Goal: Transaction & Acquisition: Purchase product/service

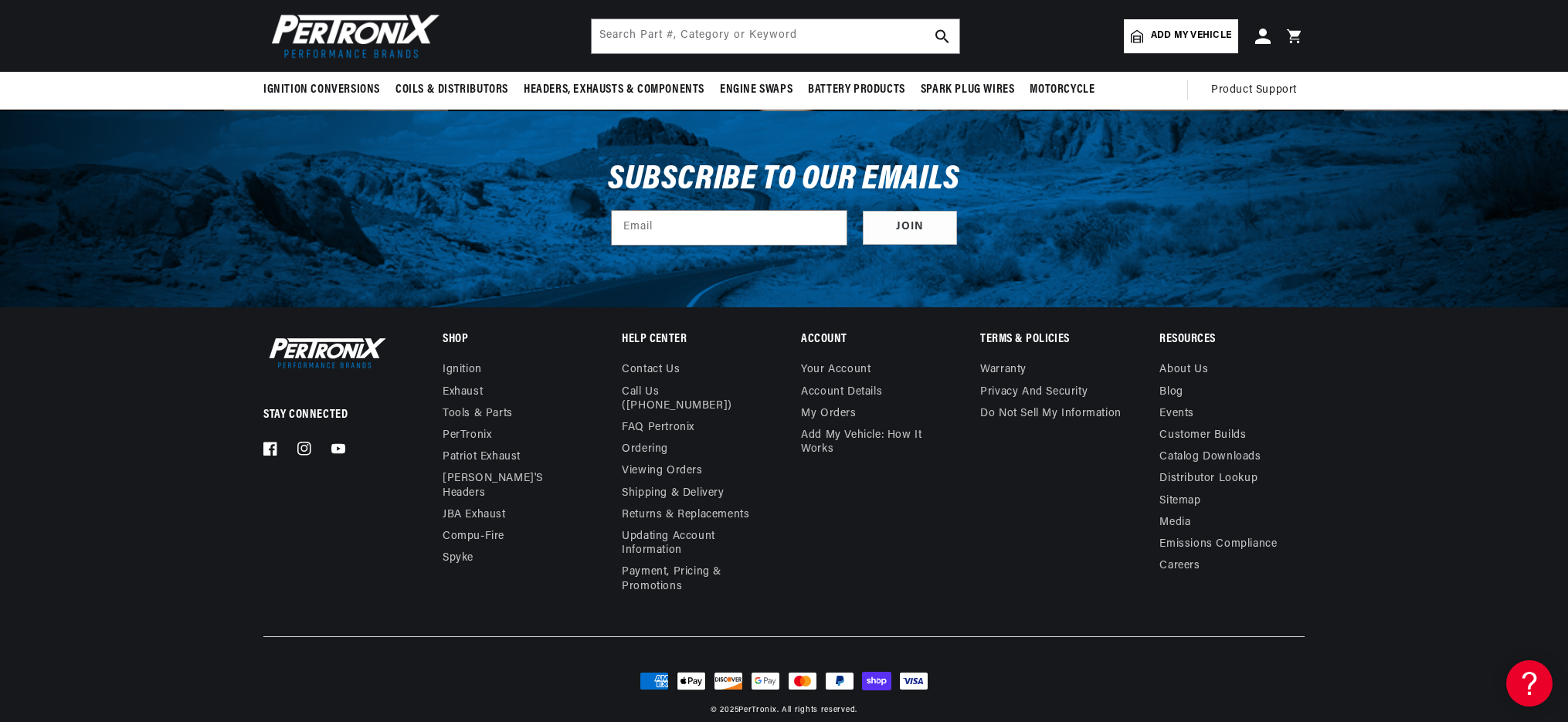
scroll to position [0, 577]
click at [673, 416] on link "FAQ Pertronix" at bounding box center [658, 427] width 73 height 22
click at [638, 504] on link "Returns & Replacements" at bounding box center [685, 514] width 127 height 22
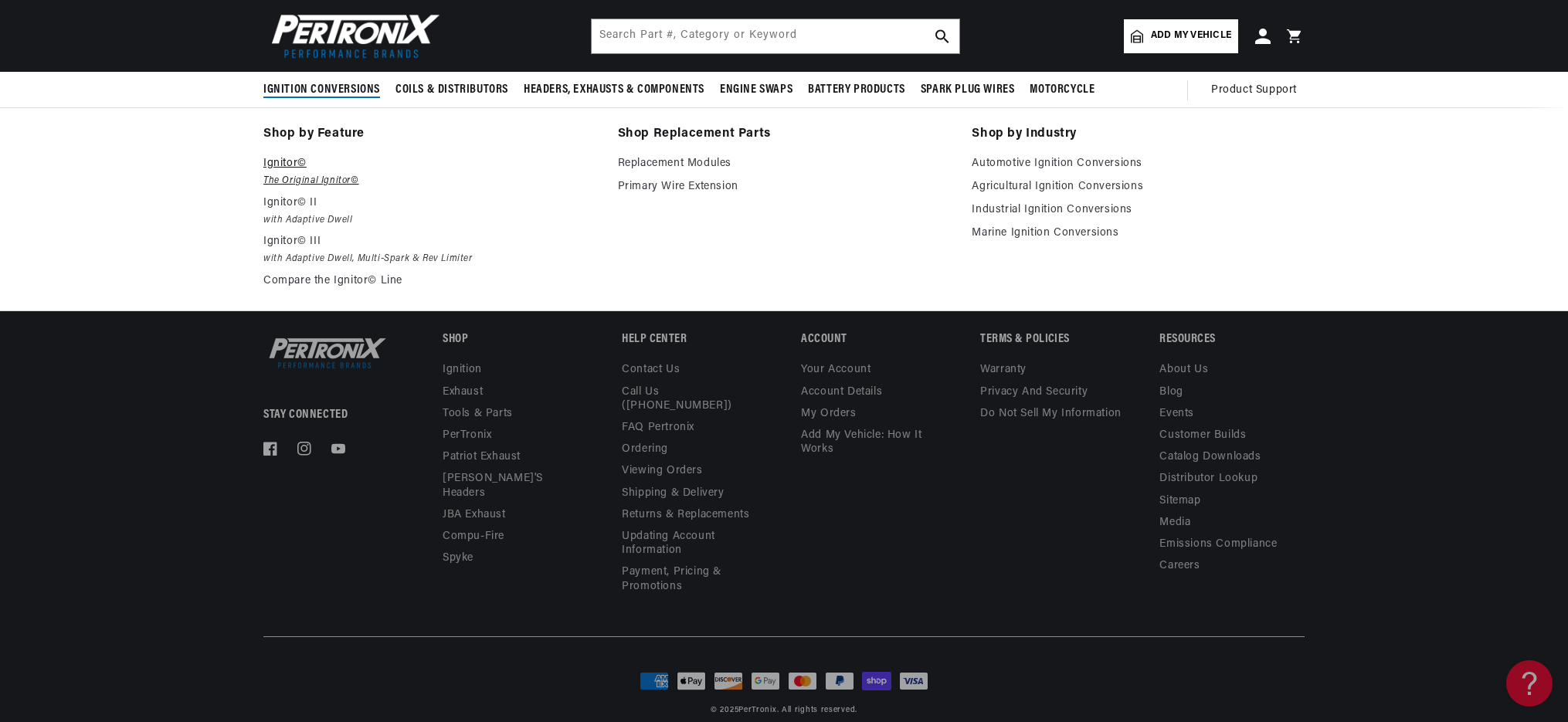
click at [289, 167] on p "Ignitor©" at bounding box center [430, 163] width 333 height 18
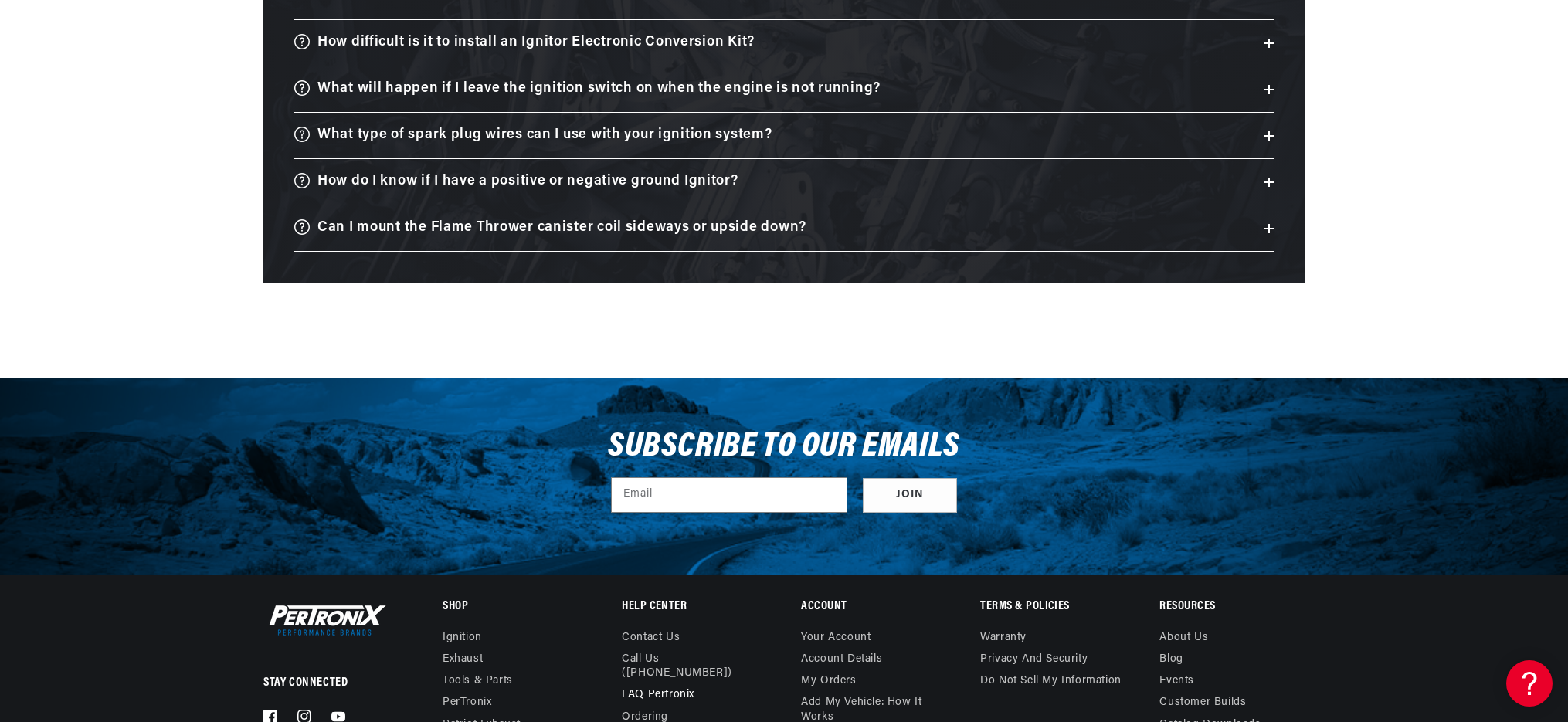
scroll to position [2653, 0]
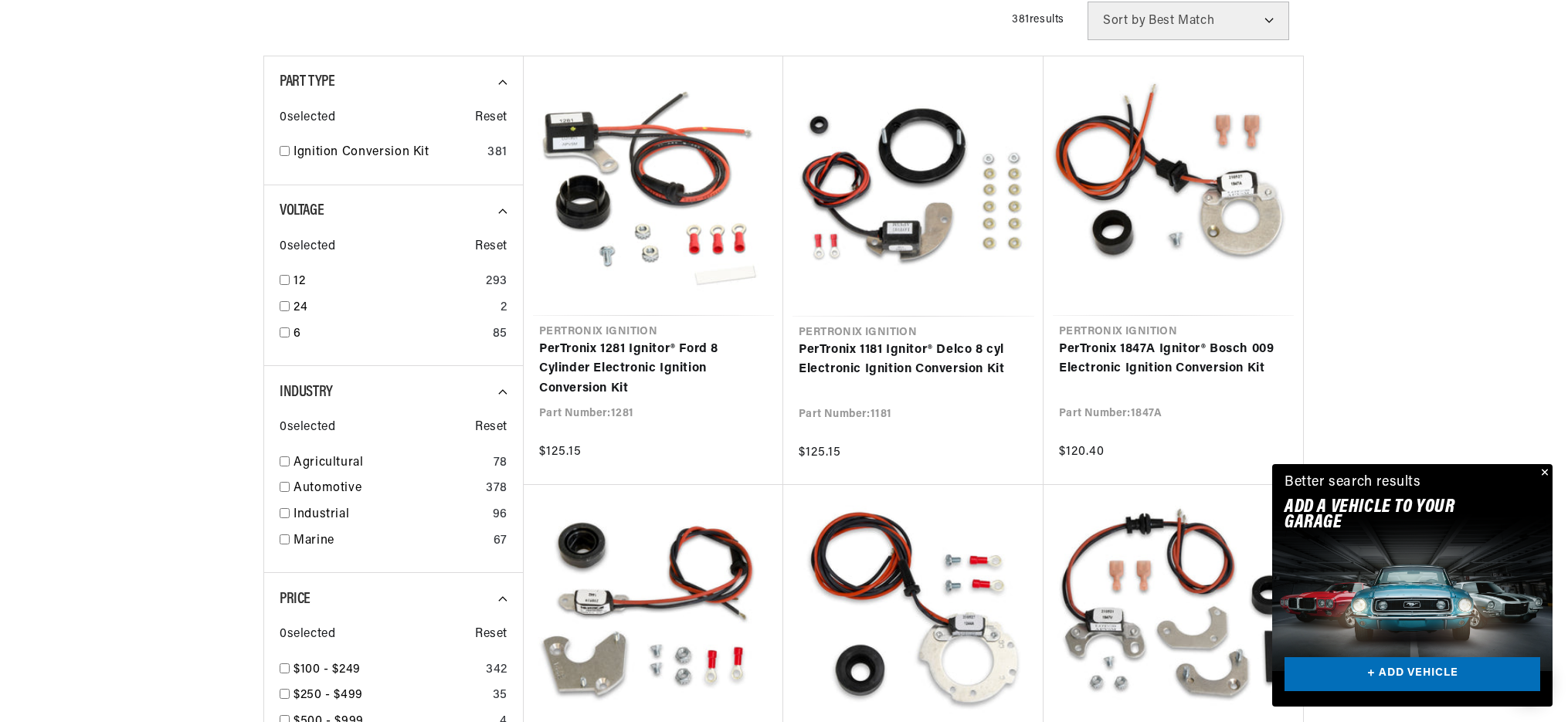
scroll to position [412, 0]
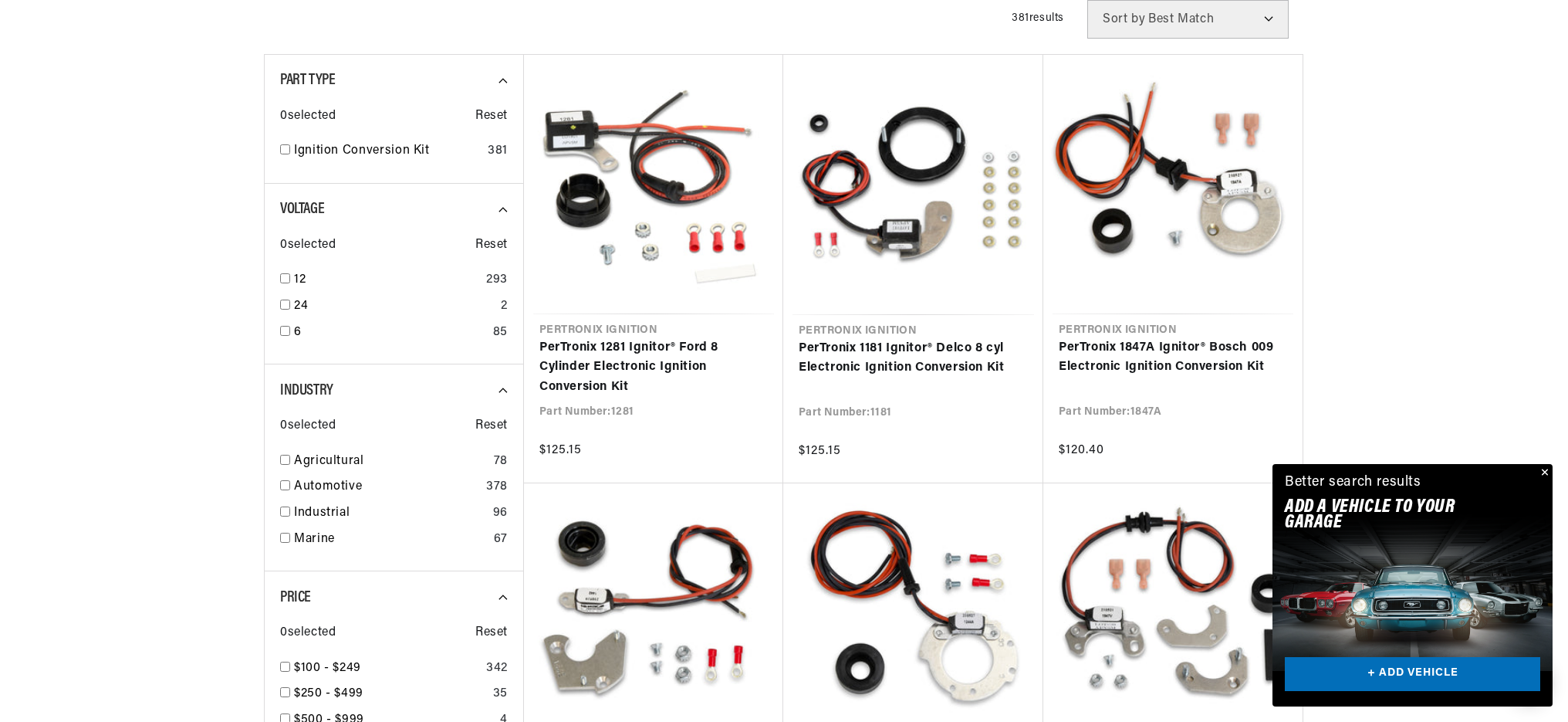
click at [1542, 471] on div "Close dialog FIND THE RIGHT PARTS Take our quick quiz using the button below, a…" at bounding box center [784, 361] width 1568 height 722
click at [1546, 475] on button "Close" at bounding box center [1541, 473] width 18 height 18
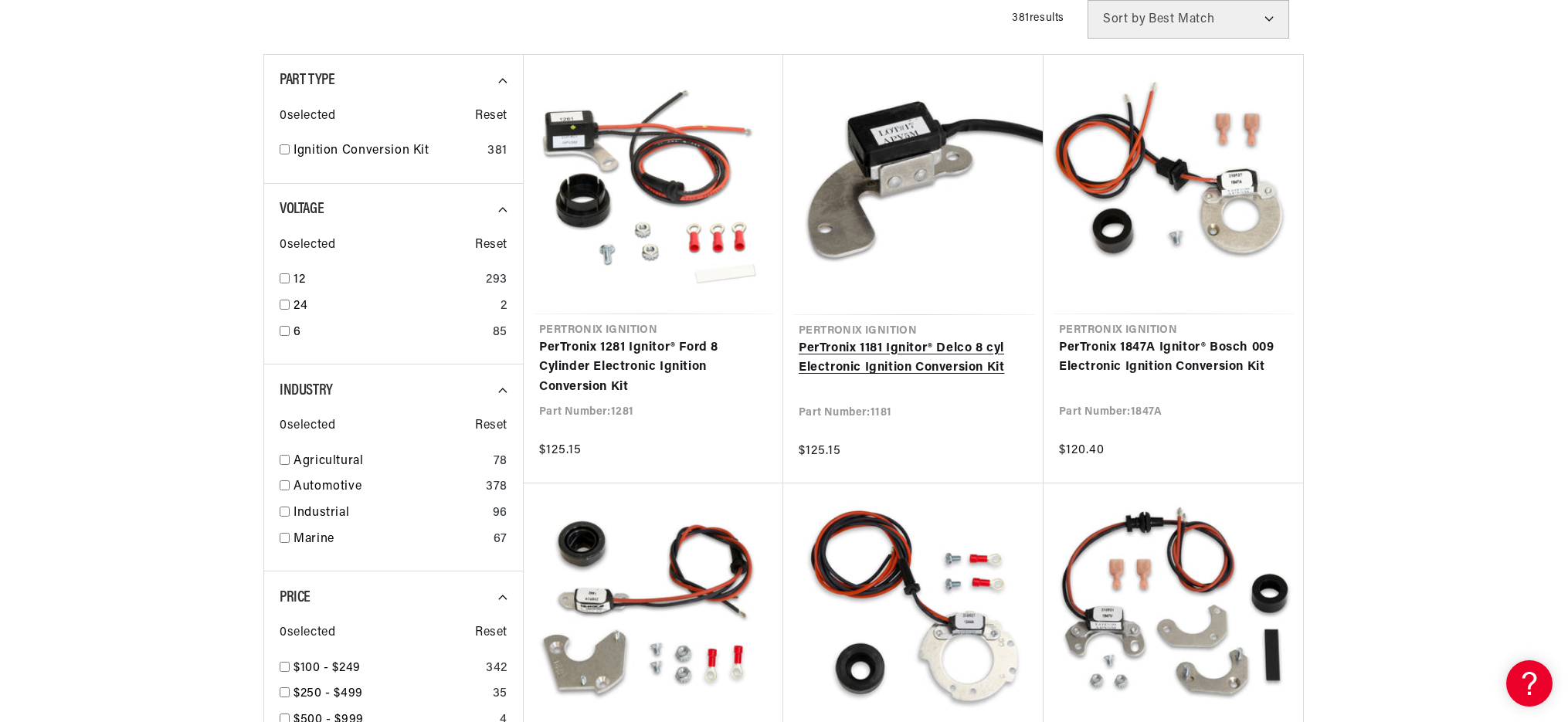
scroll to position [0, 0]
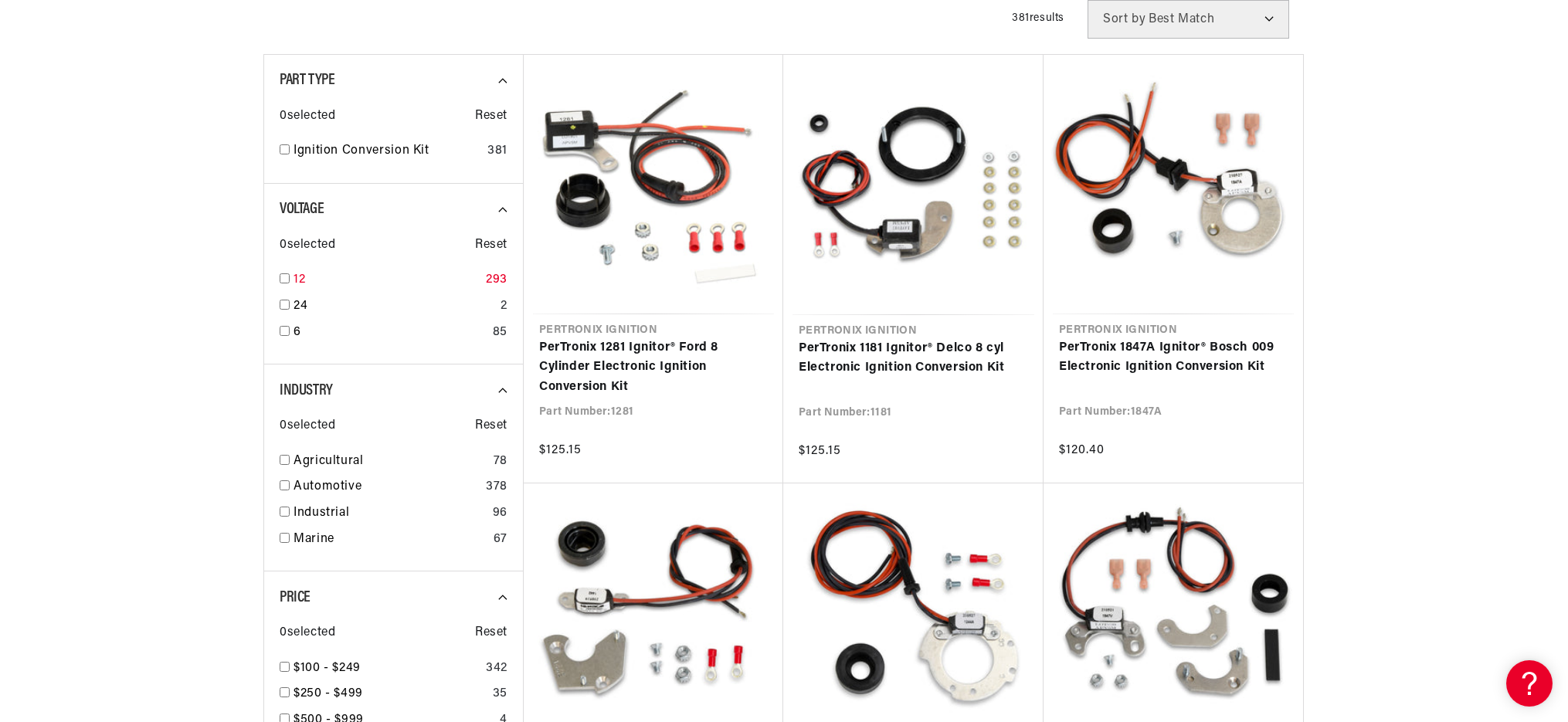
click at [285, 278] on input "checkbox" at bounding box center [285, 279] width 10 height 10
checkbox input "true"
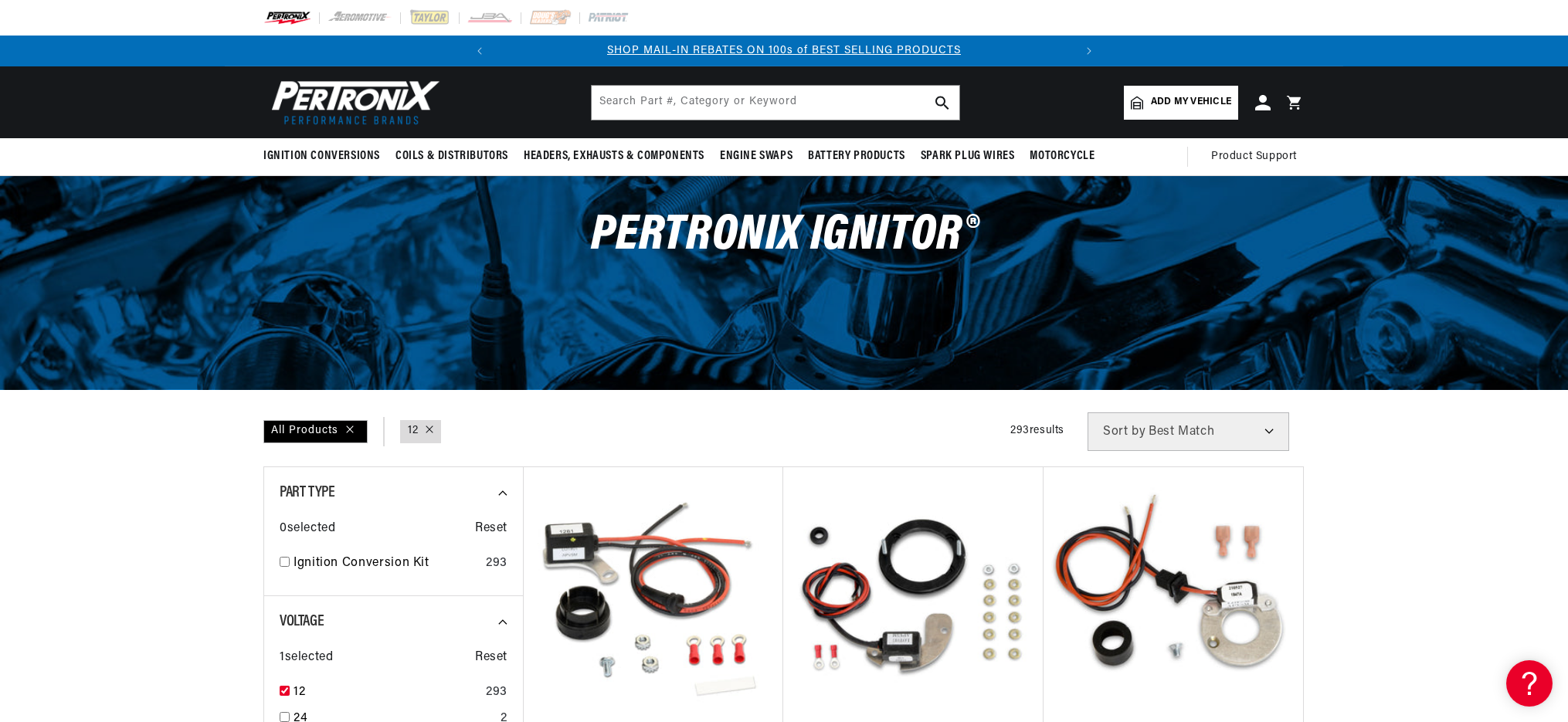
click at [1160, 106] on span "Add my vehicle" at bounding box center [1191, 102] width 81 height 15
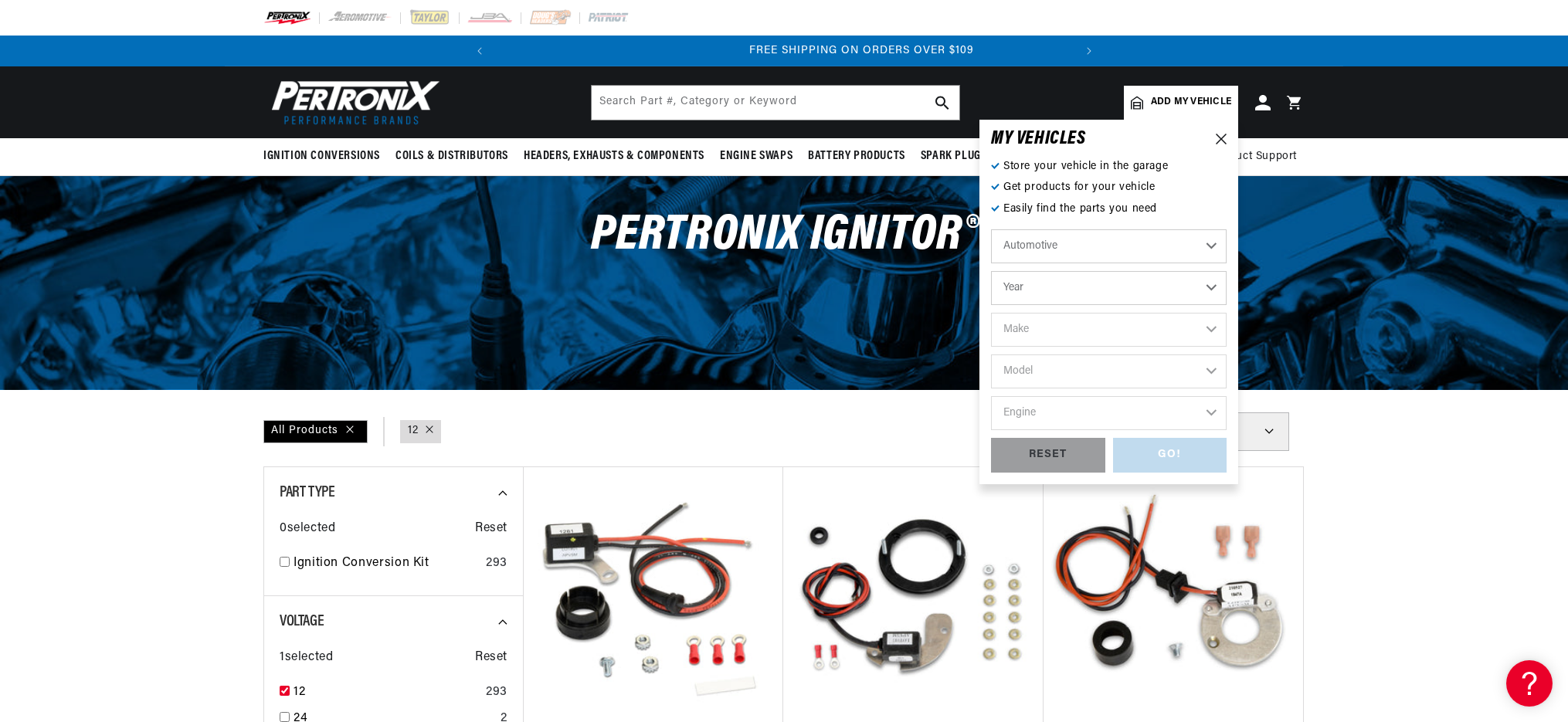
scroll to position [0, 577]
select select "1963"
select select "Dodge"
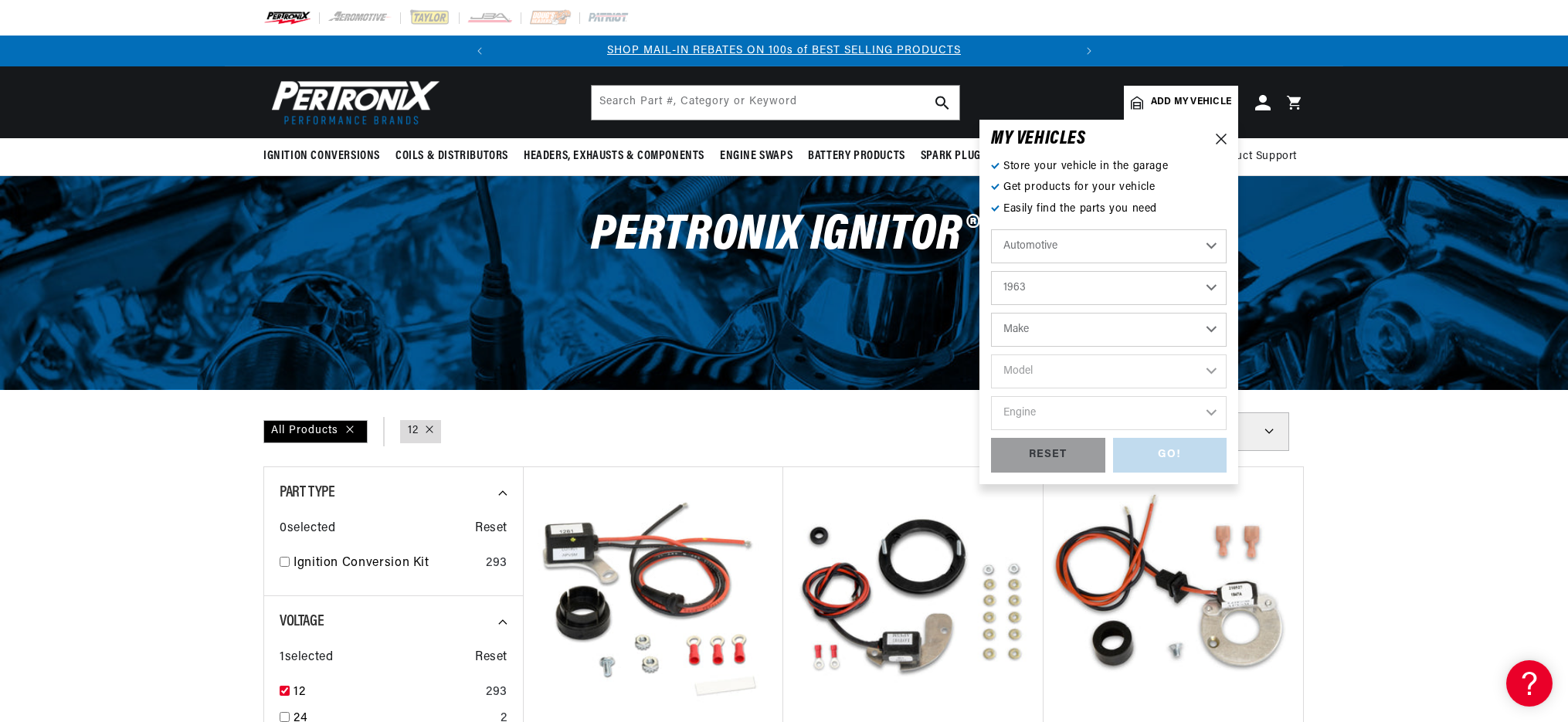
select select "Dodge"
select select "D100-Series"
select select "225cid-3.7L"
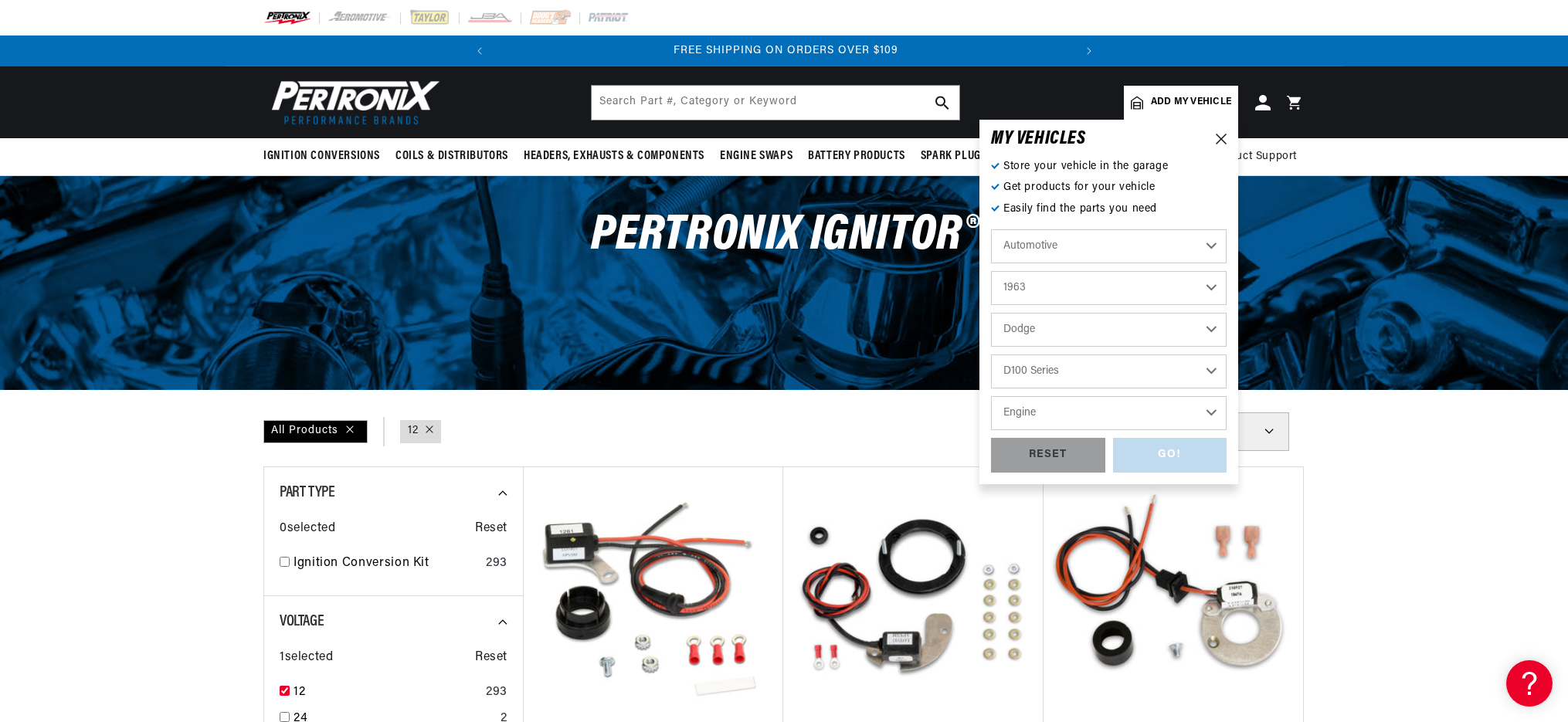
select select "225cid-3.7L"
click at [1144, 454] on div "GO!" at bounding box center [1170, 455] width 114 height 35
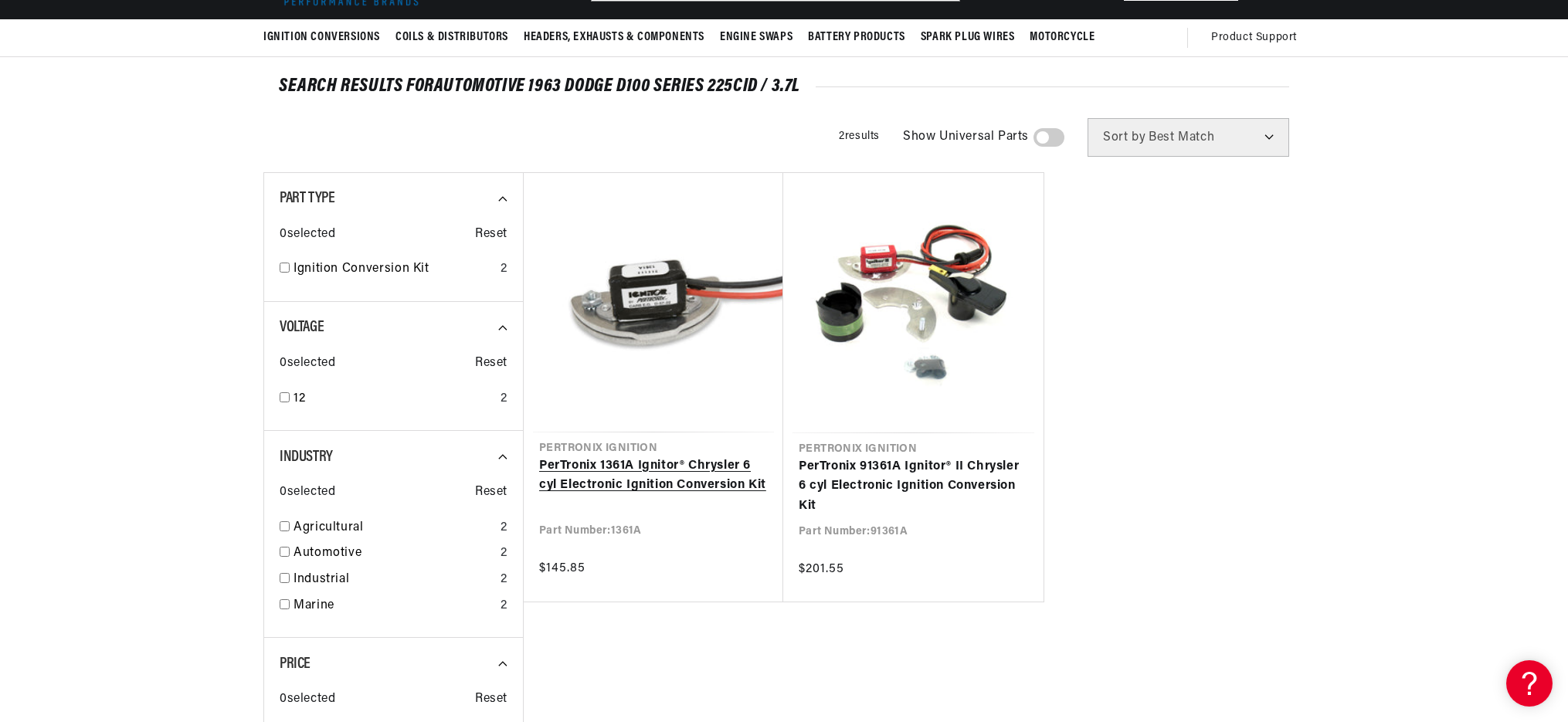
click at [641, 456] on link "PerTronix 1361A Ignitor® Chrysler 6 cyl Electronic Ignition Conversion Kit" at bounding box center [653, 475] width 229 height 39
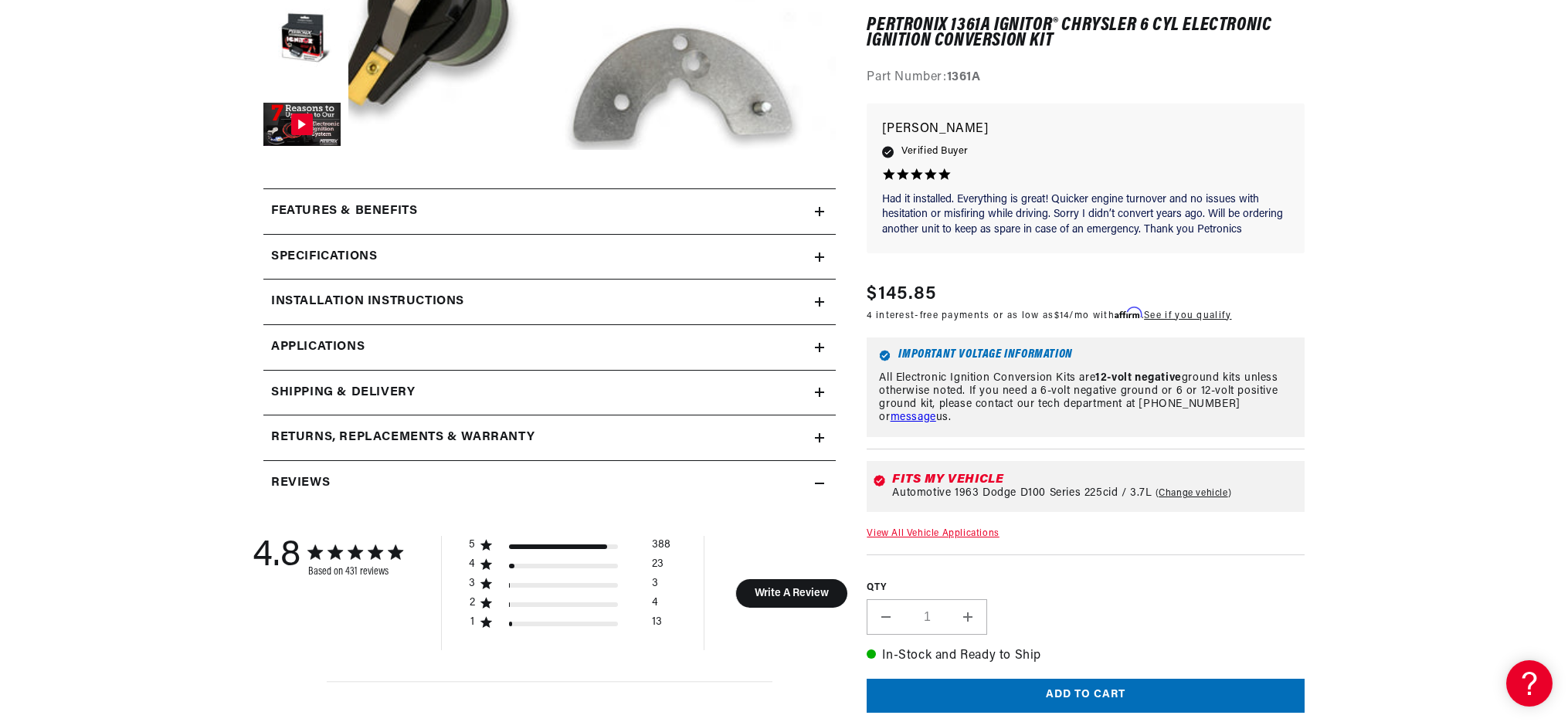
click at [366, 295] on h2 "Installation instructions" at bounding box center [367, 301] width 193 height 20
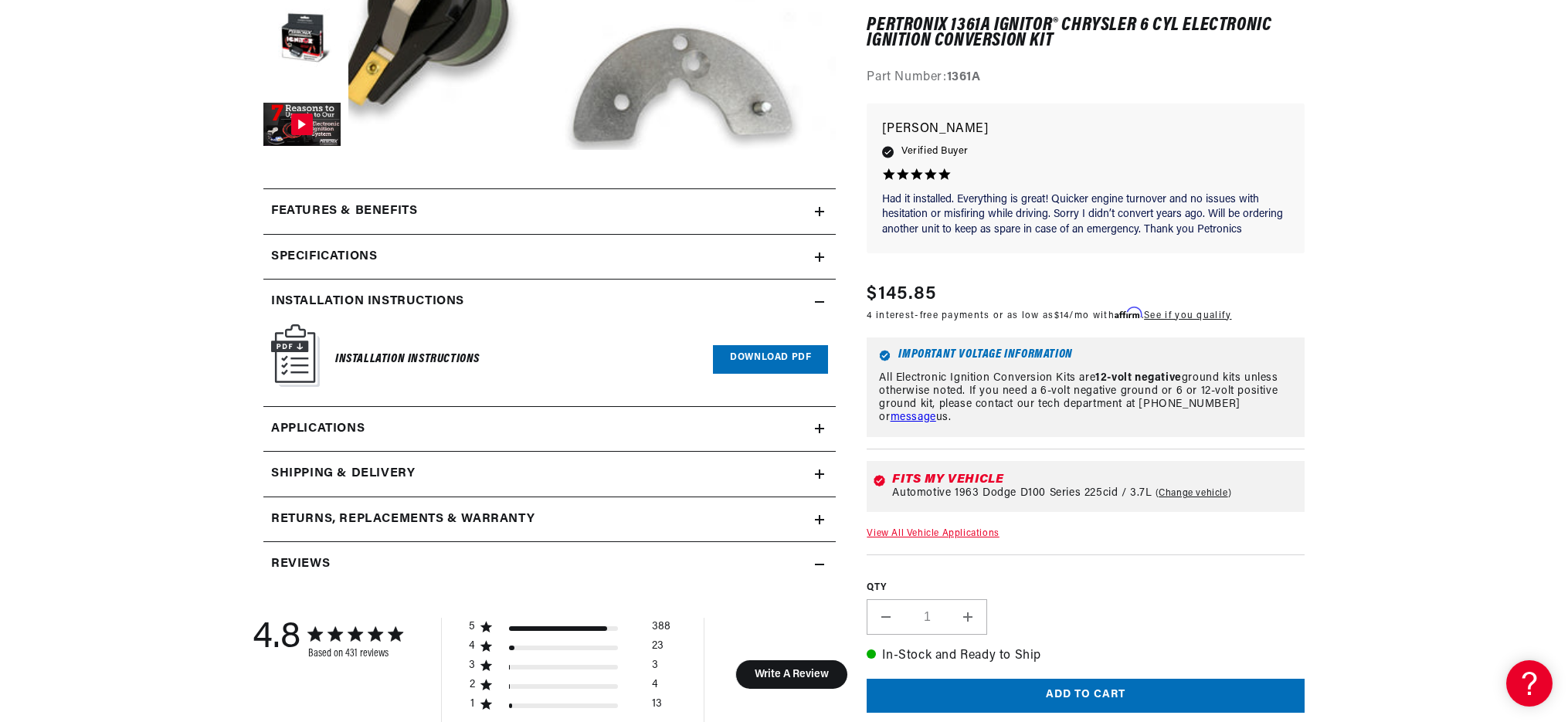
click at [298, 351] on img at bounding box center [295, 355] width 49 height 62
click at [378, 354] on h6 "Installation Instructions" at bounding box center [407, 359] width 145 height 21
click at [745, 351] on link "Download PDF" at bounding box center [770, 359] width 115 height 29
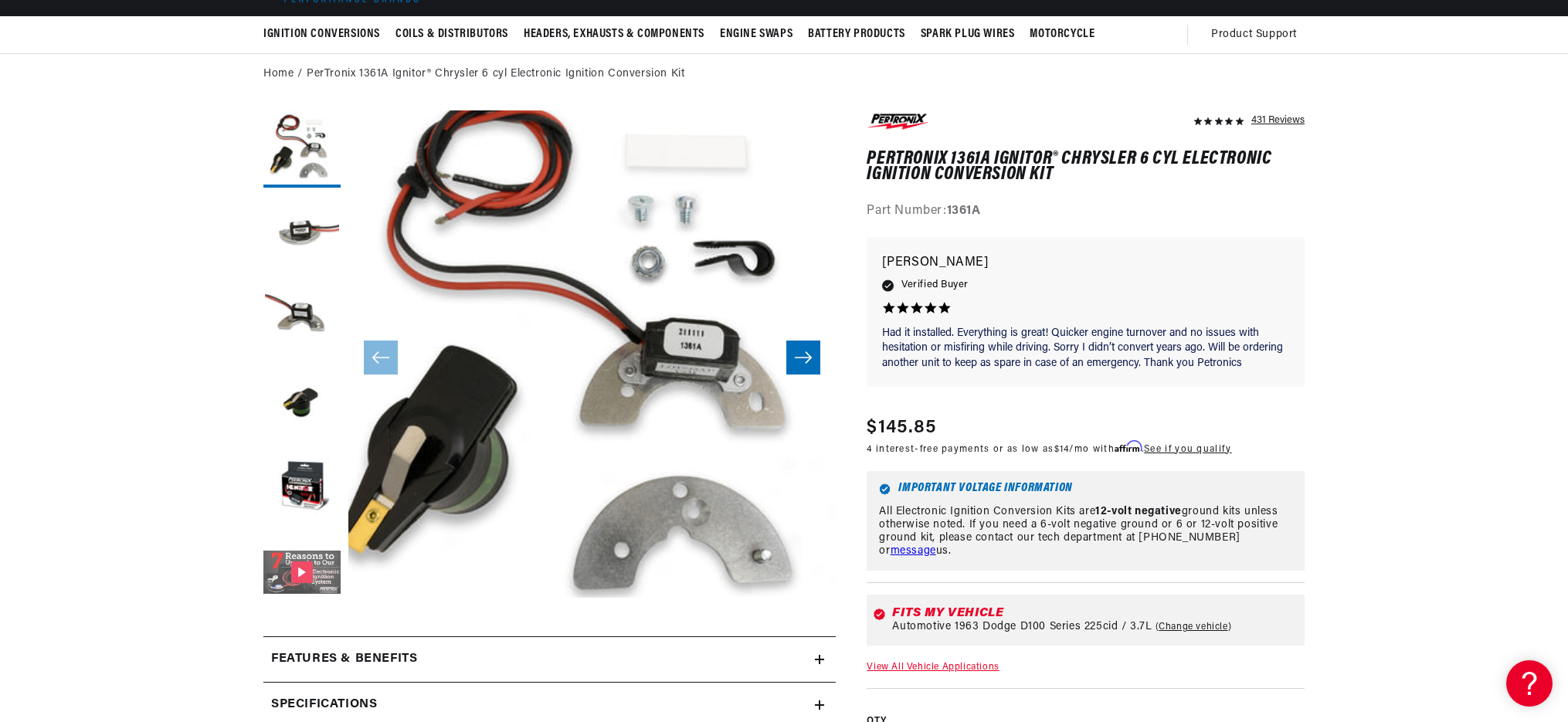
scroll to position [124, 0]
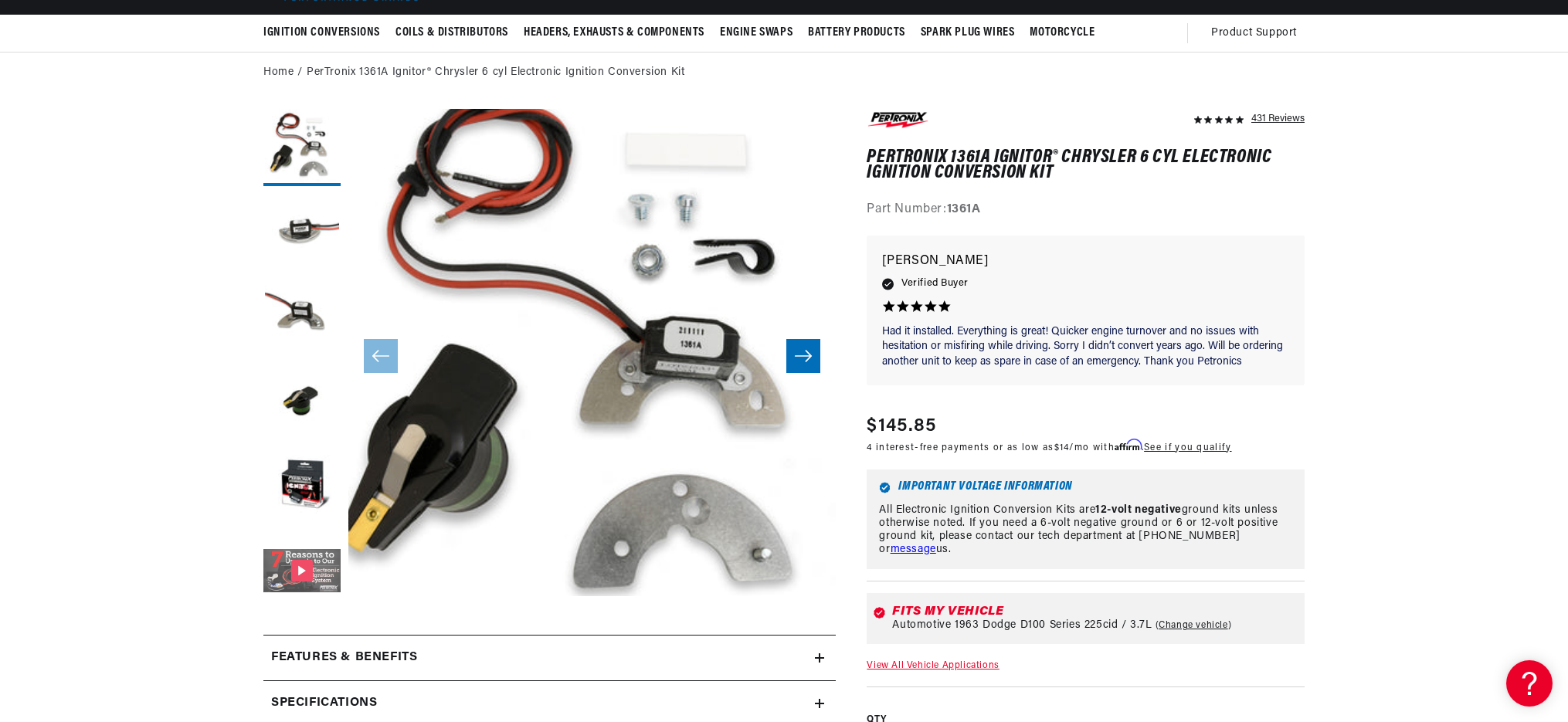
click at [295, 574] on button "Gallery Viewer" at bounding box center [301, 571] width 77 height 77
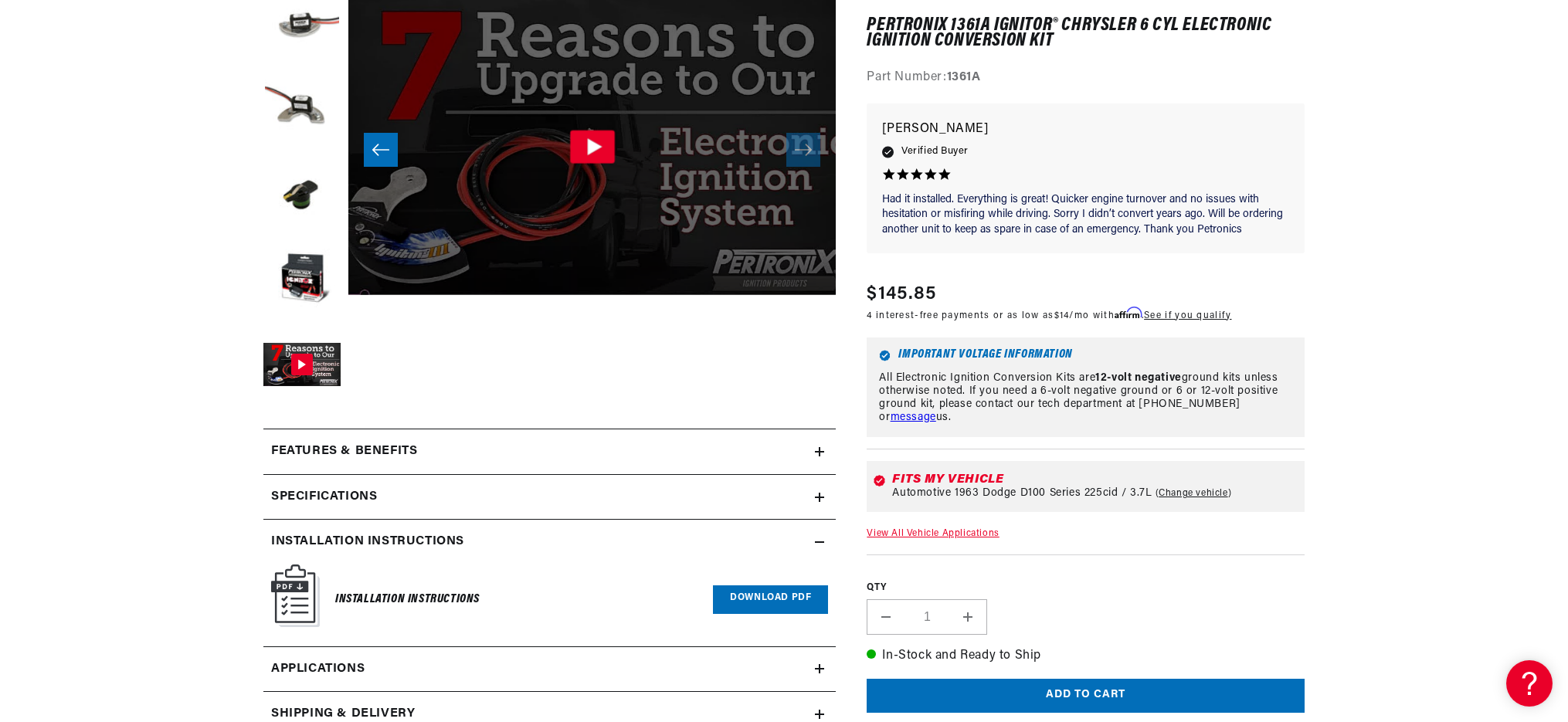
scroll to position [0, 0]
click at [307, 493] on h2 "Specifications" at bounding box center [324, 497] width 106 height 20
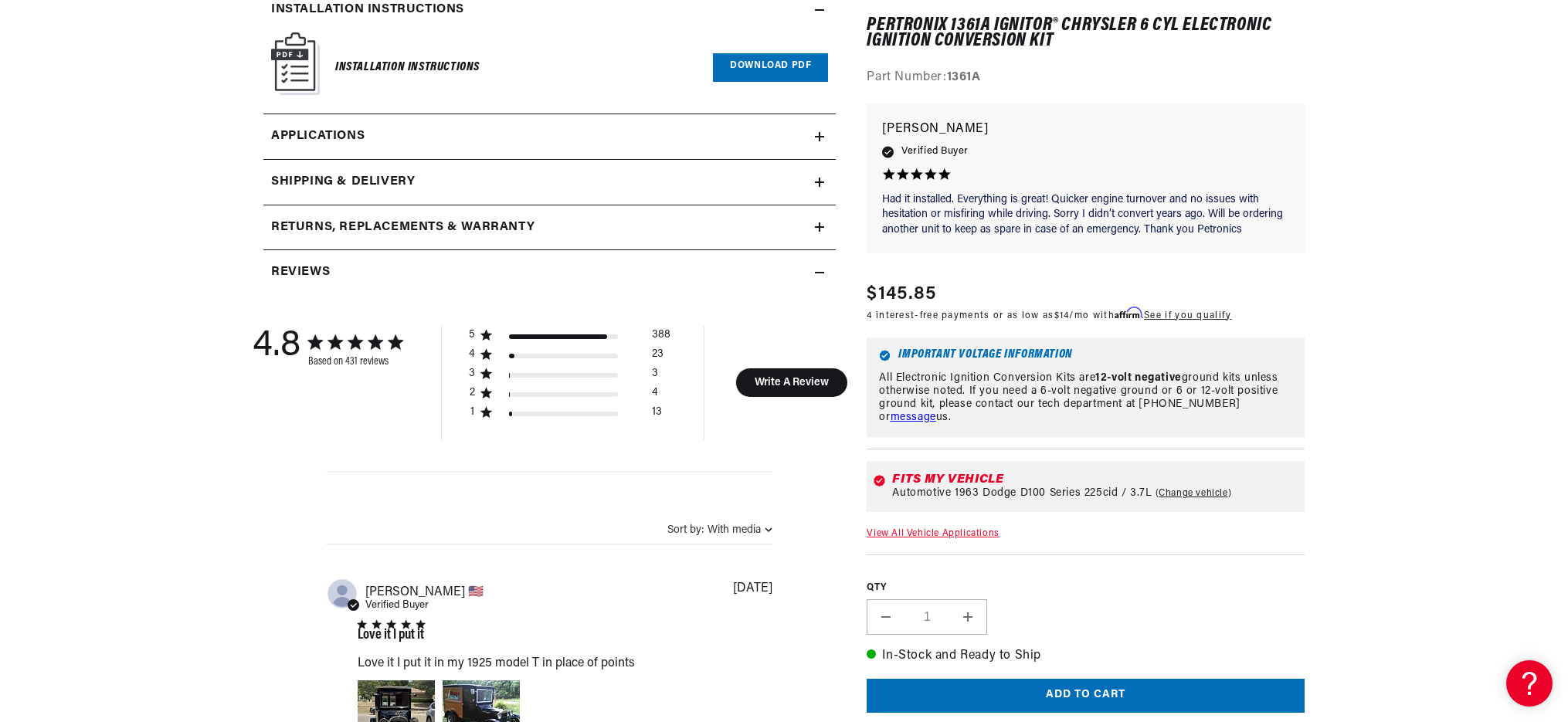
scroll to position [1468, 0]
click at [509, 410] on div "1 star by 13 reviews" at bounding box center [511, 412] width 3 height 4
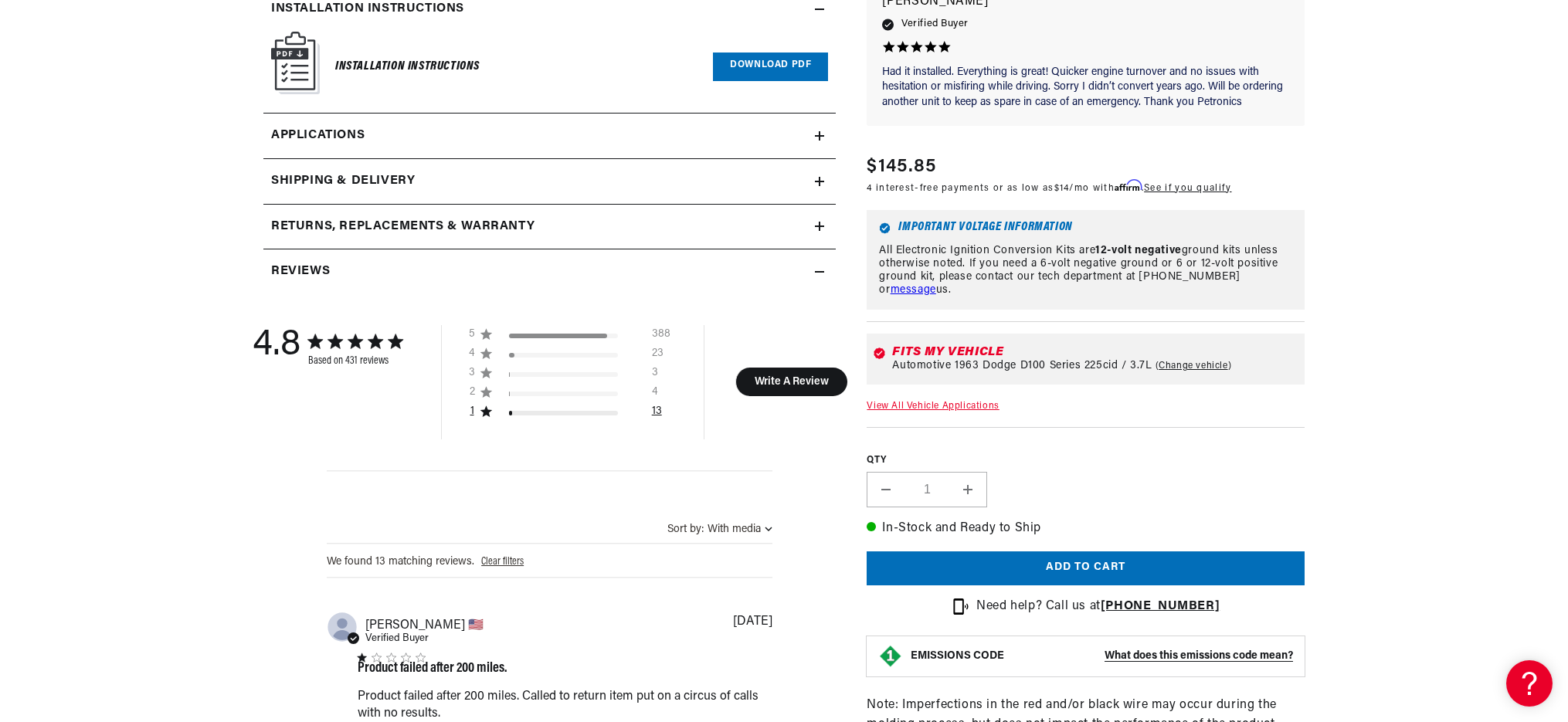
click at [509, 410] on div "1 star by 13 reviews" at bounding box center [511, 412] width 3 height 4
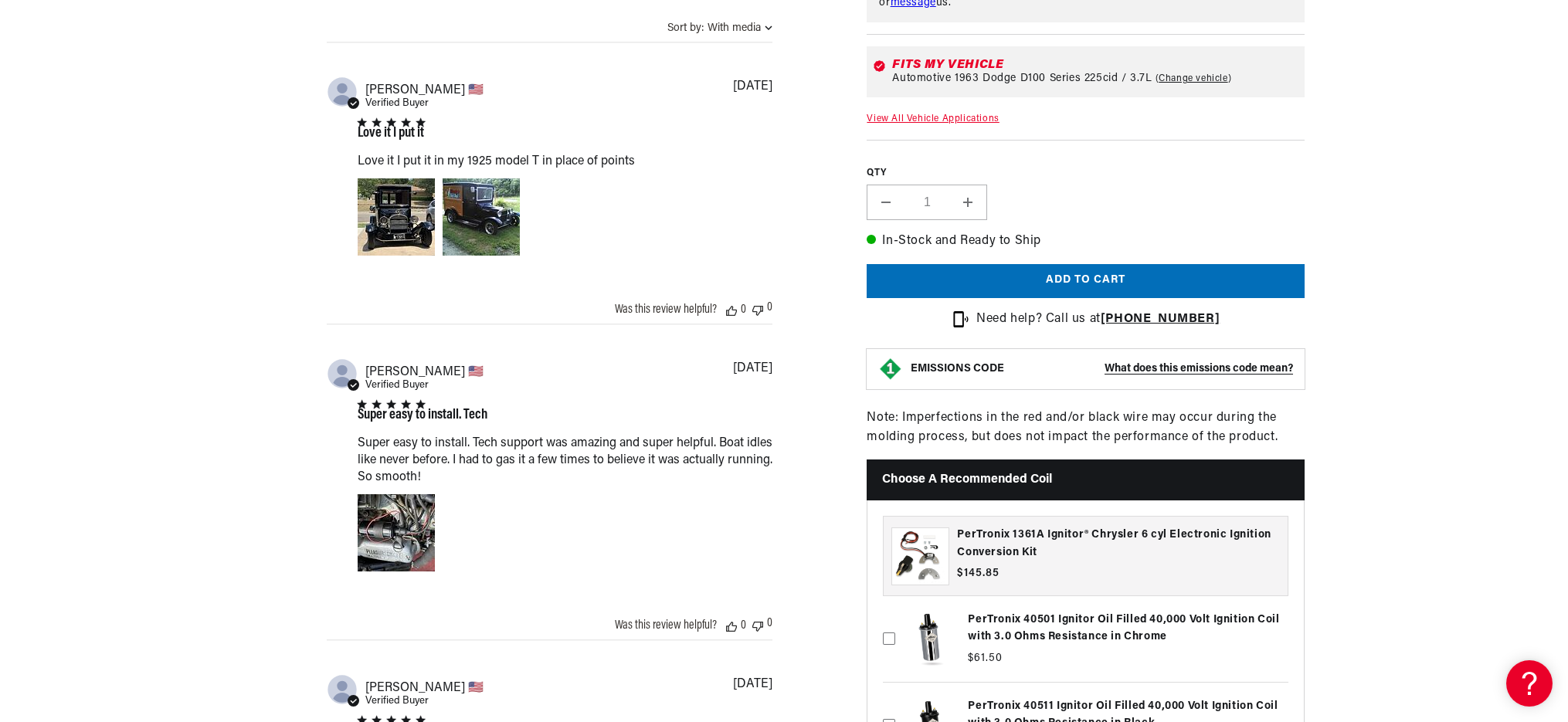
scroll to position [0, 0]
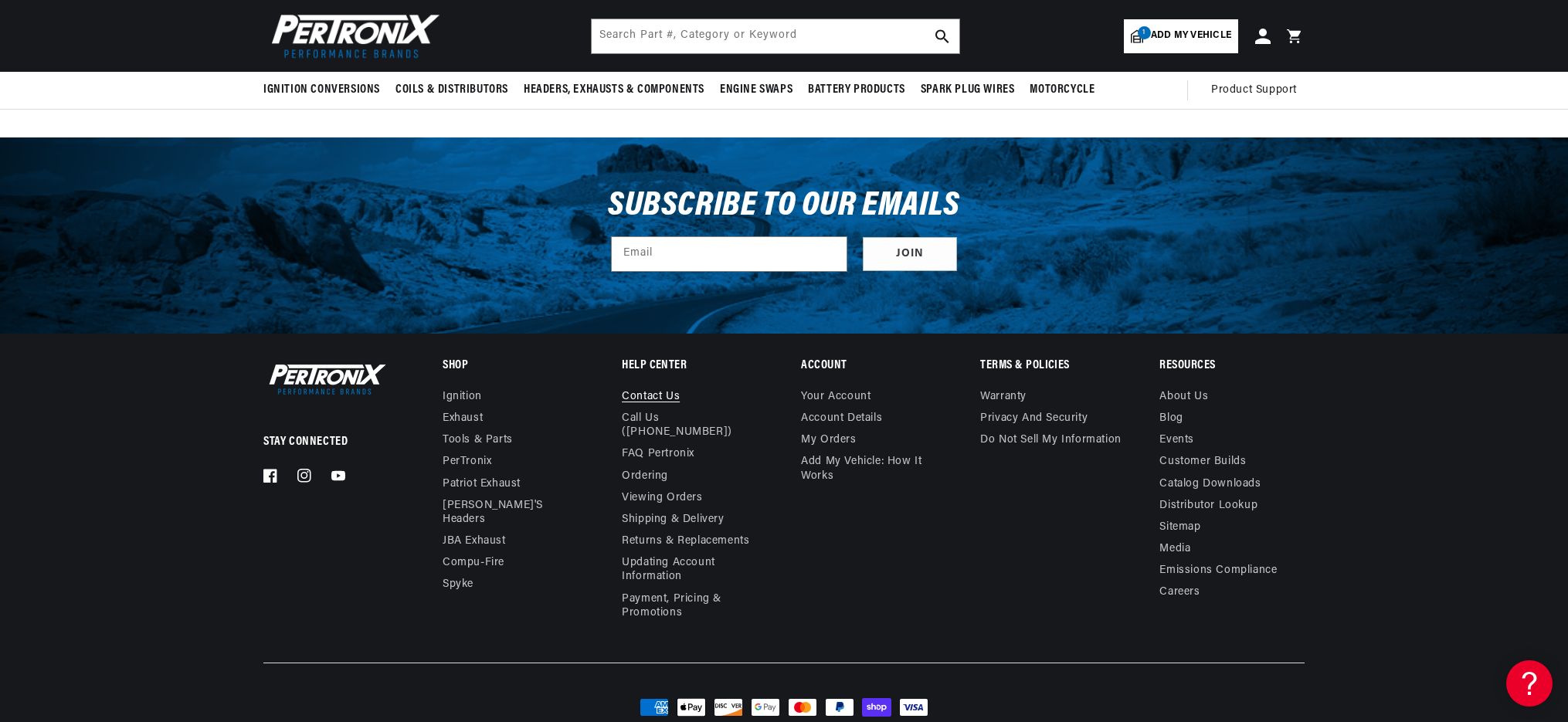
click at [663, 390] on link "Contact us" at bounding box center [651, 398] width 58 height 18
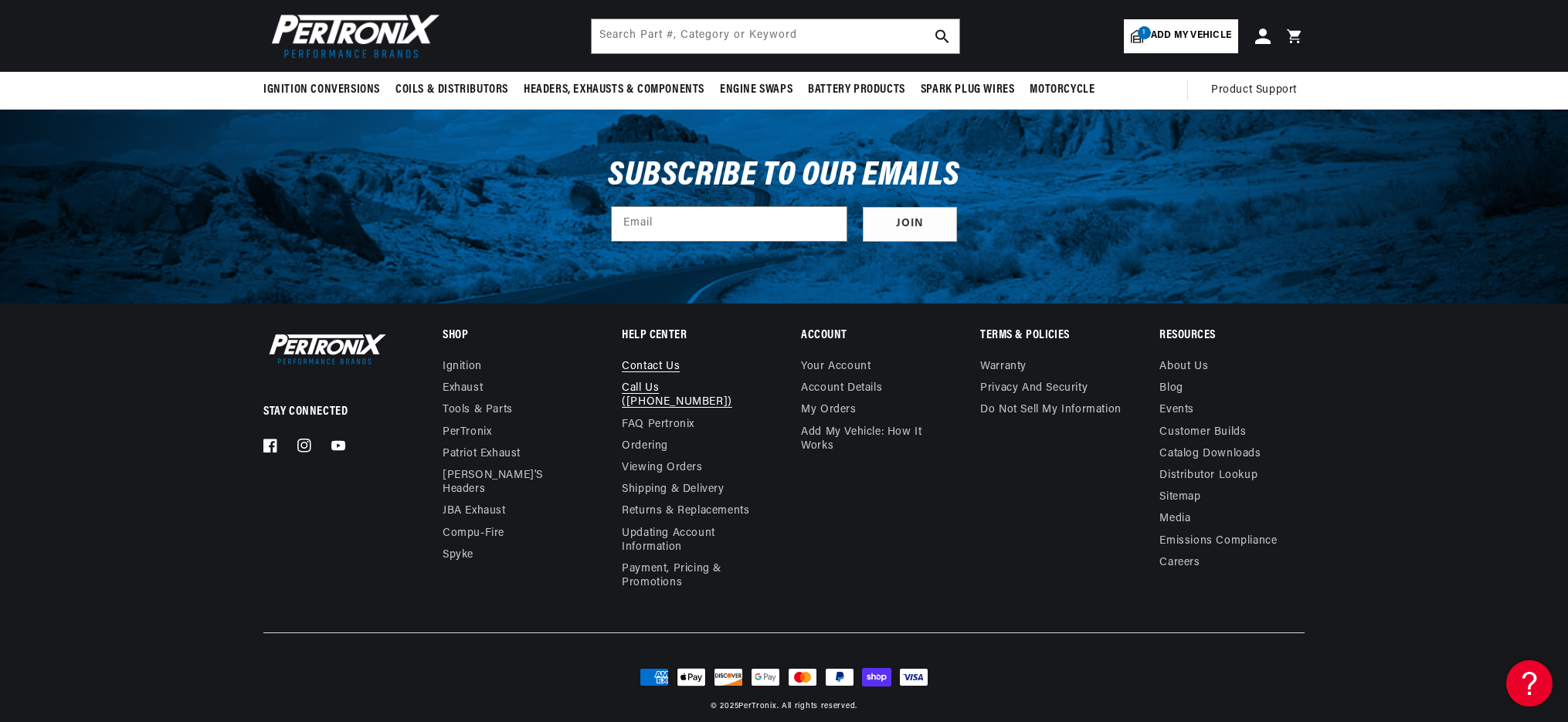
scroll to position [0, 577]
click at [635, 379] on link "Call Us ([PHONE_NUMBER])" at bounding box center [688, 395] width 133 height 35
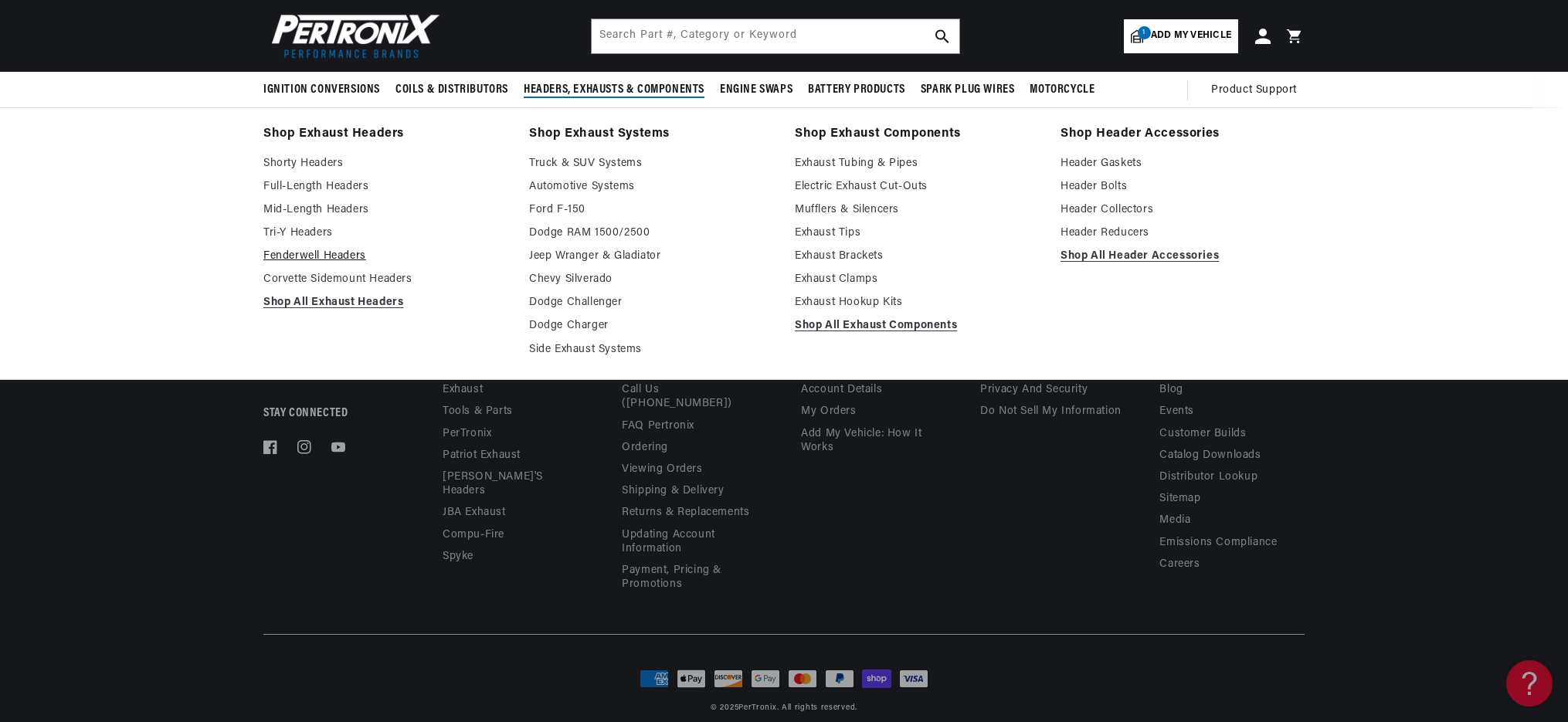
click at [288, 252] on link "Fenderwell Headers" at bounding box center [386, 255] width 244 height 18
click at [321, 210] on link "Mid-Length Headers" at bounding box center [386, 210] width 244 height 18
click at [332, 165] on link "Shorty Headers" at bounding box center [386, 163] width 244 height 18
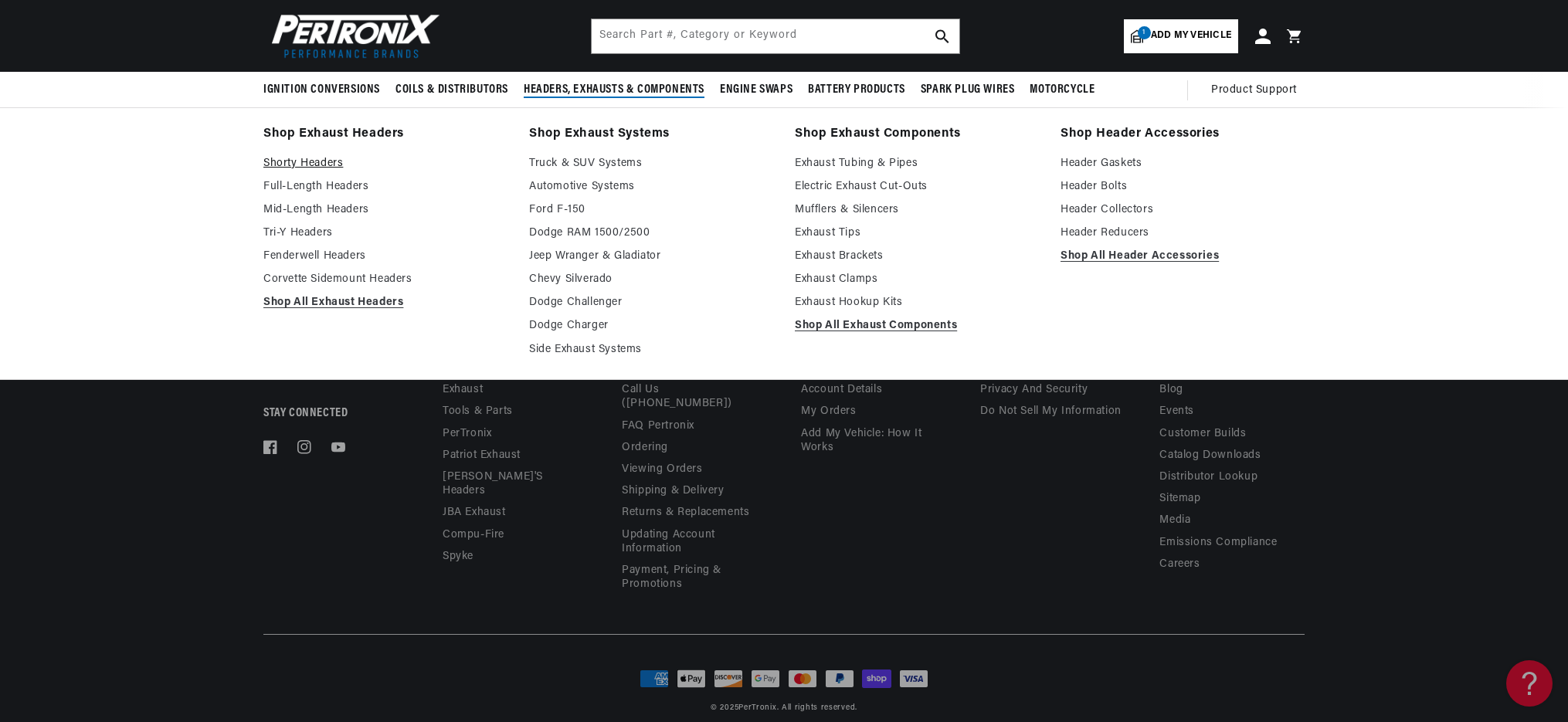
scroll to position [749, 0]
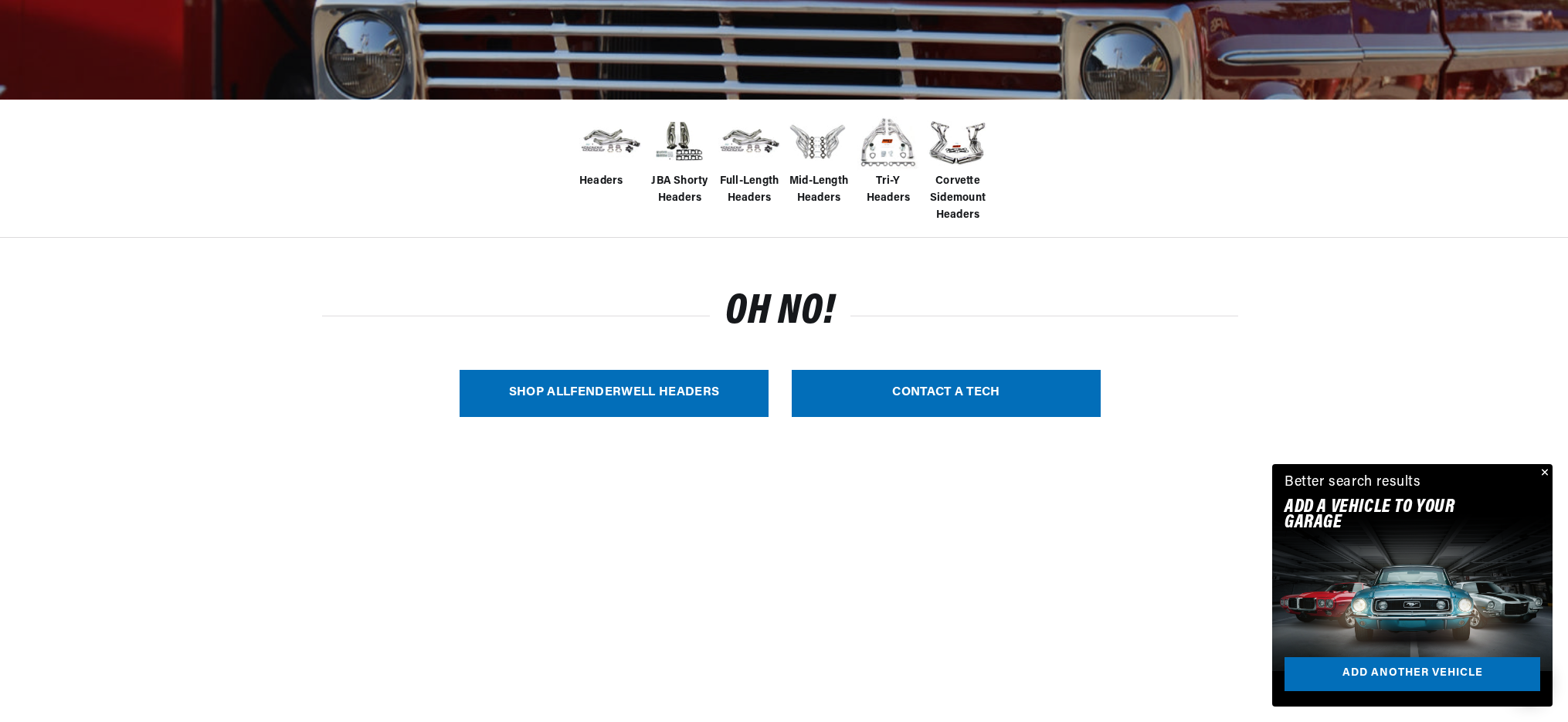
scroll to position [291, 0]
click at [567, 382] on link "SHOP ALL Fenderwell Headers" at bounding box center [614, 392] width 309 height 47
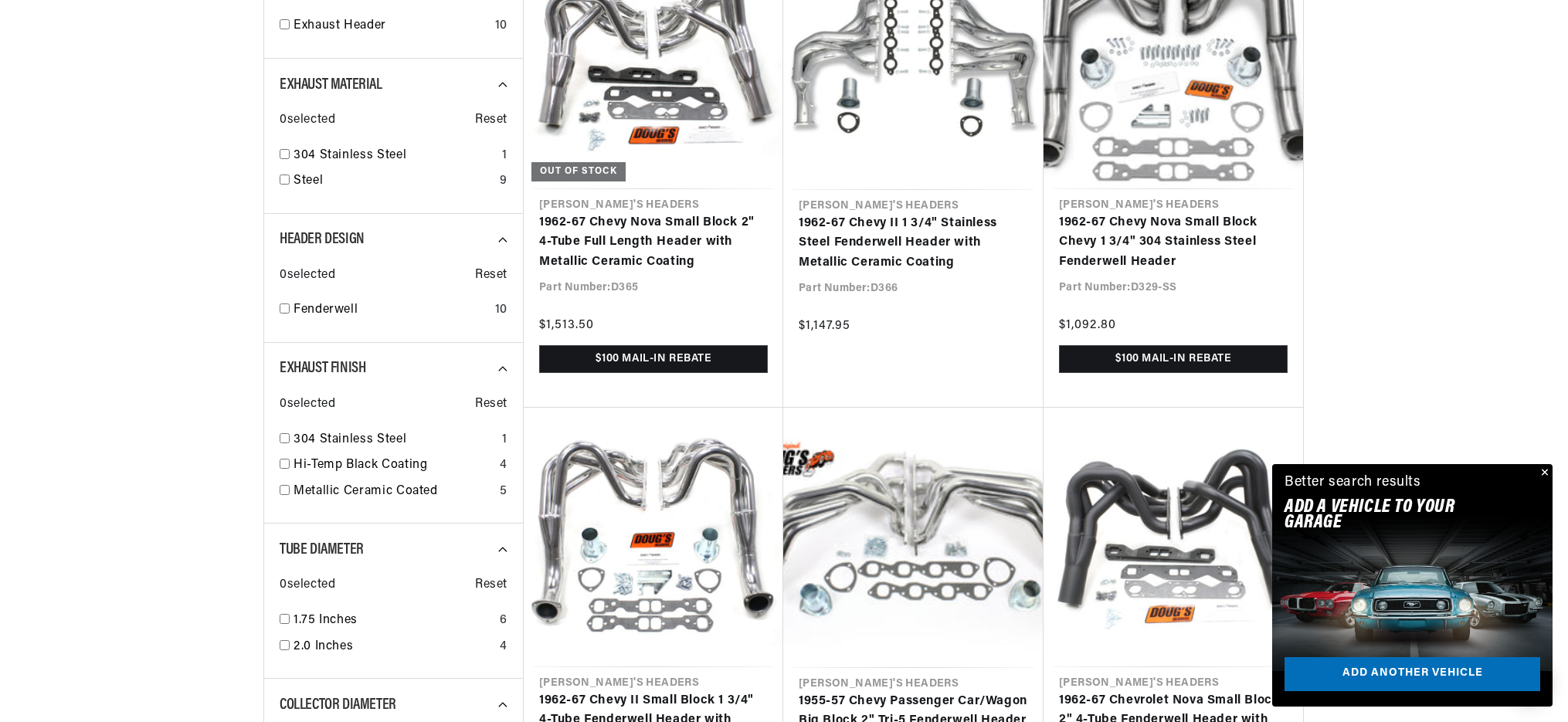
scroll to position [681, 0]
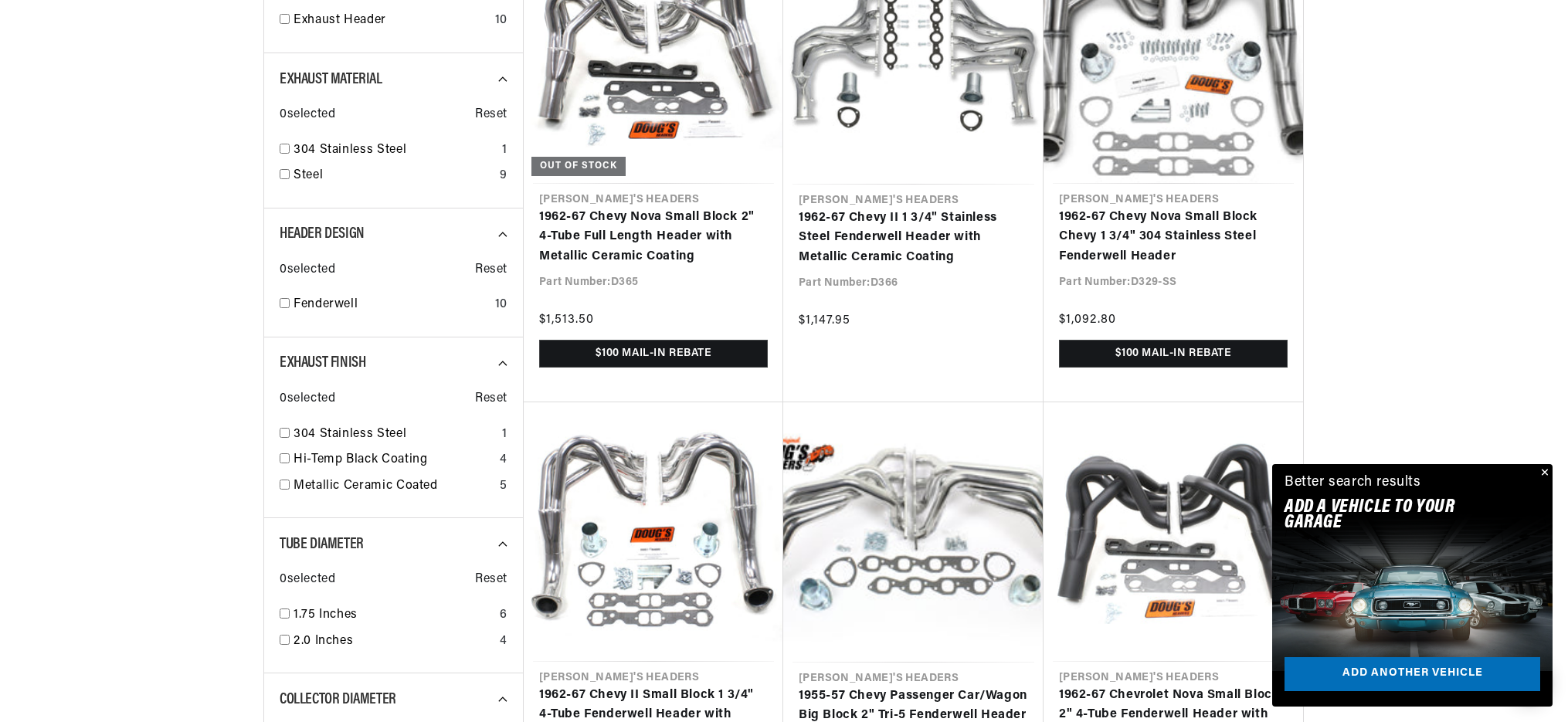
click at [1541, 474] on button "Close" at bounding box center [1543, 473] width 18 height 18
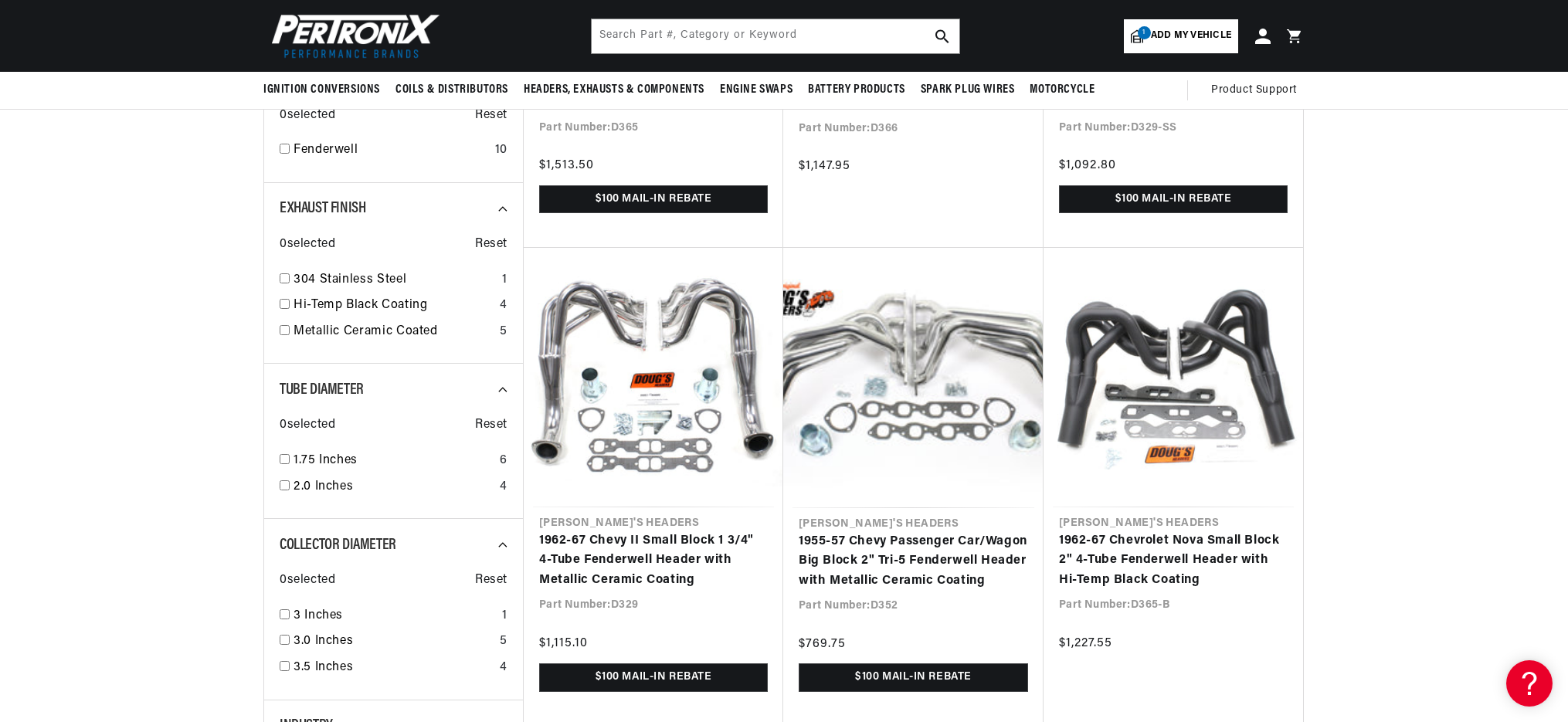
scroll to position [0, 577]
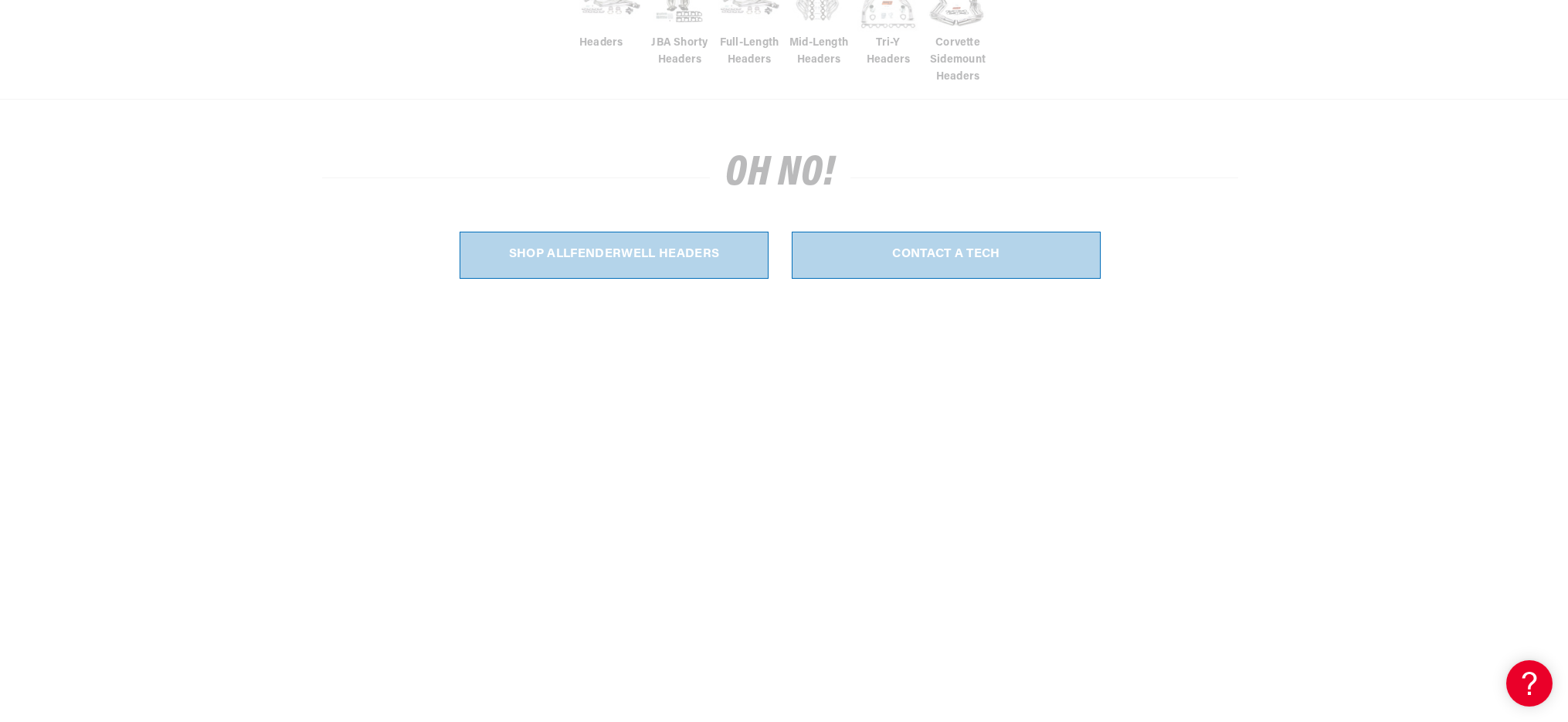
scroll to position [429, 0]
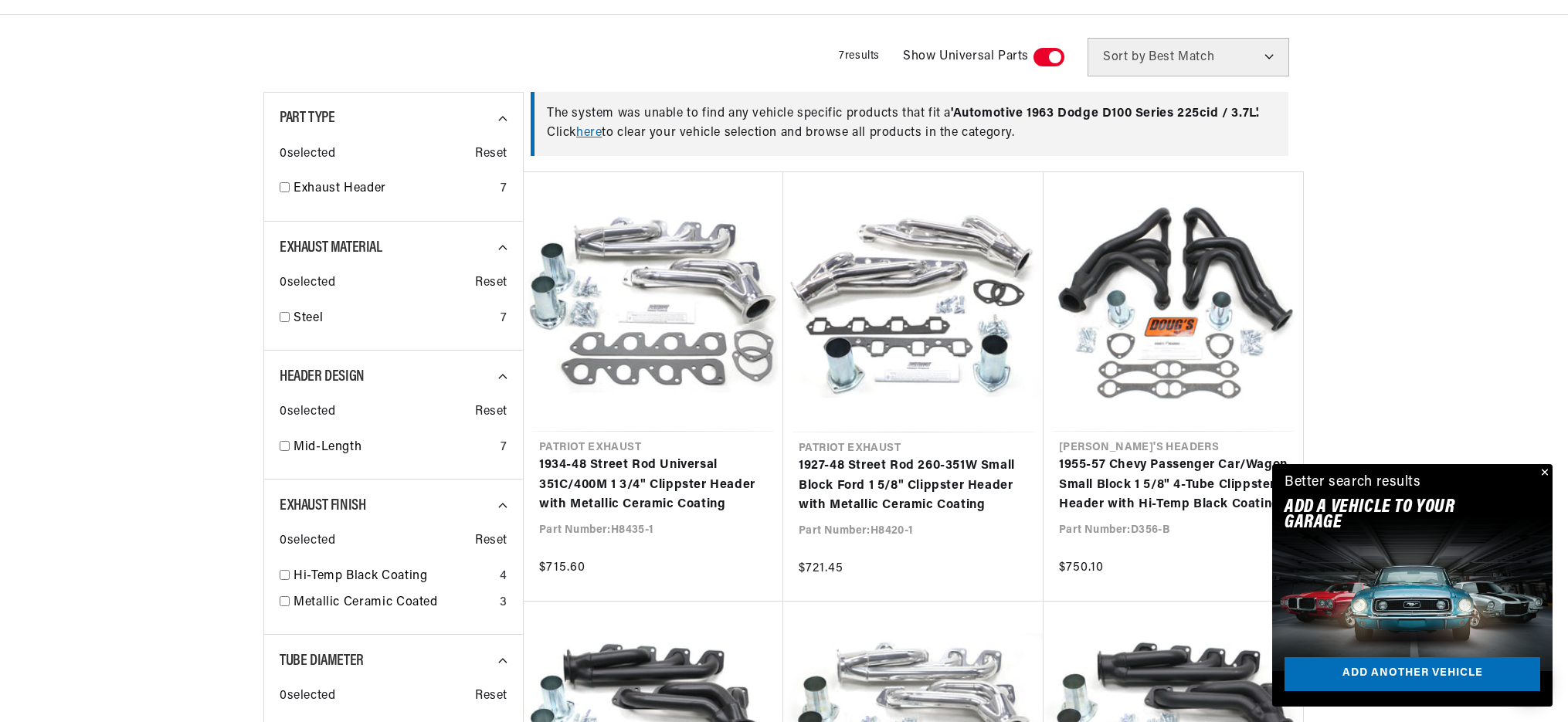
scroll to position [0, 577]
click at [1546, 470] on button "Close" at bounding box center [1543, 473] width 18 height 18
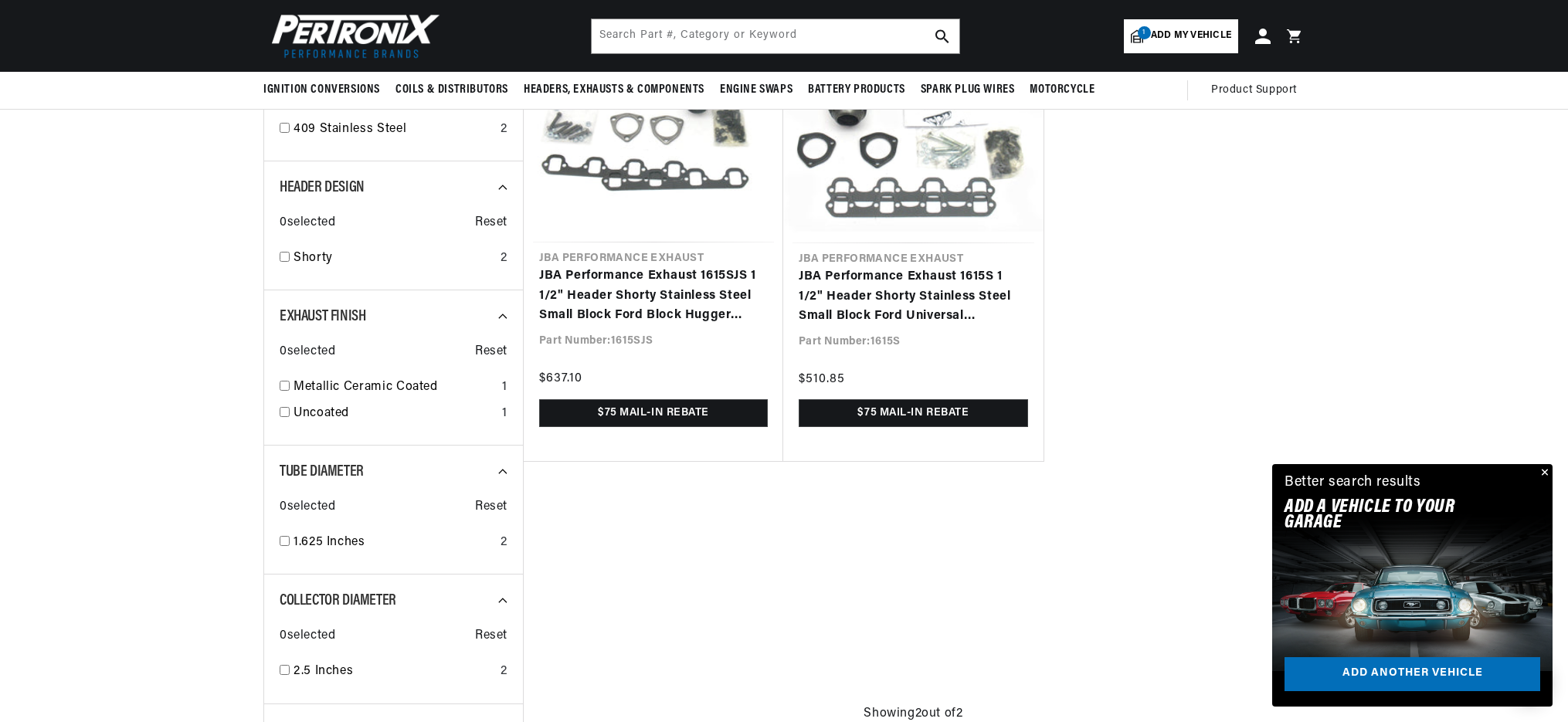
scroll to position [700, 0]
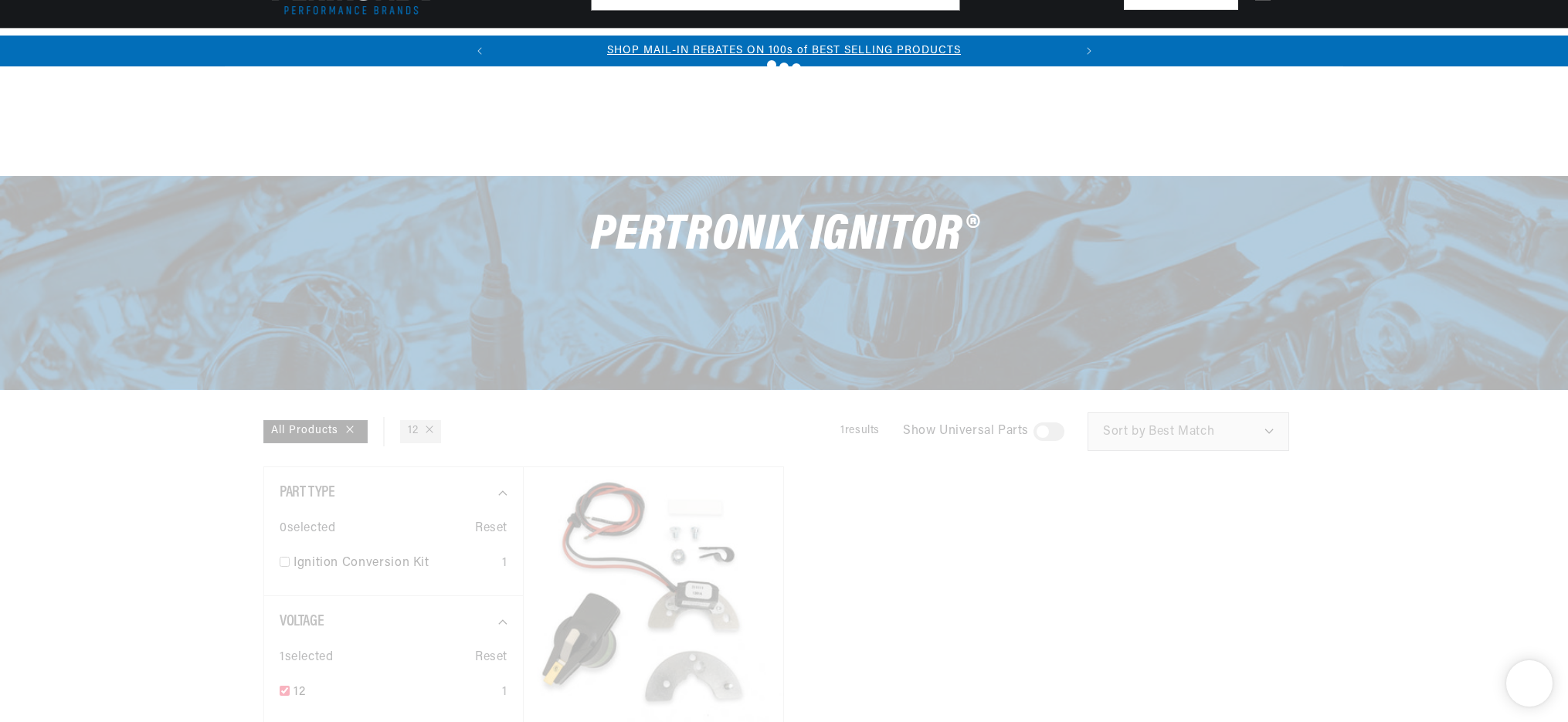
scroll to position [412, 0]
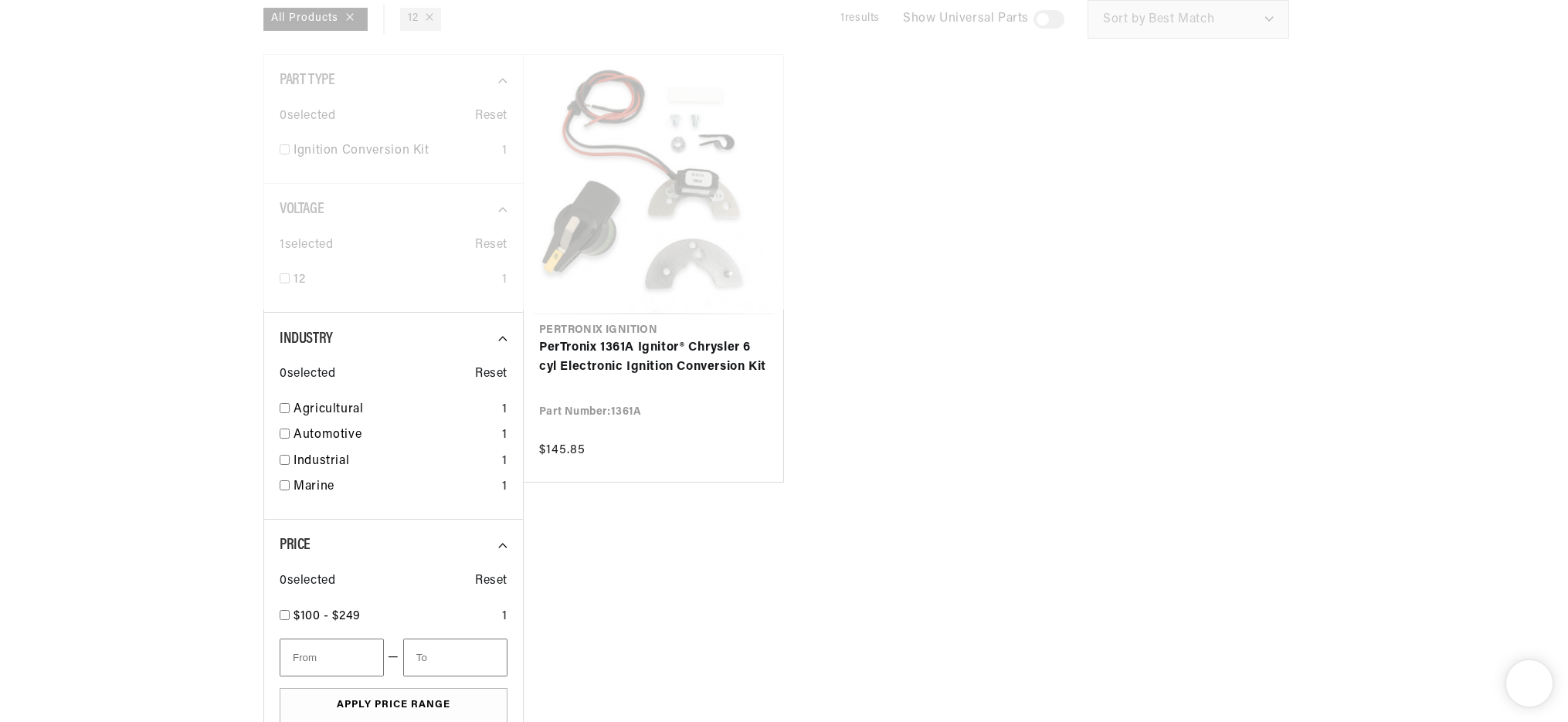
checkbox input "false"
